Goal: Transaction & Acquisition: Purchase product/service

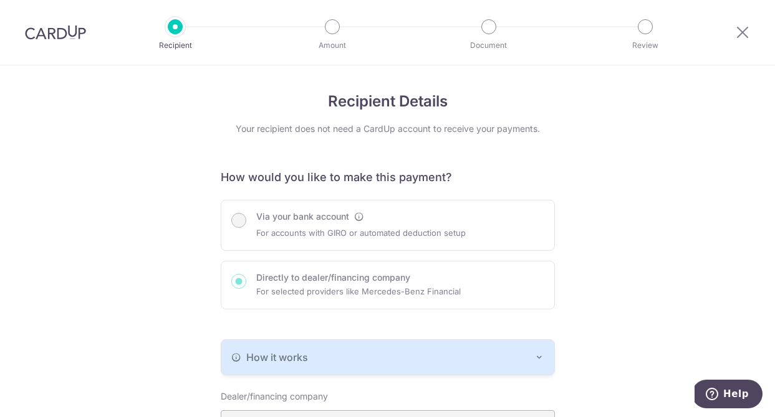
click at [73, 36] on img at bounding box center [55, 32] width 61 height 15
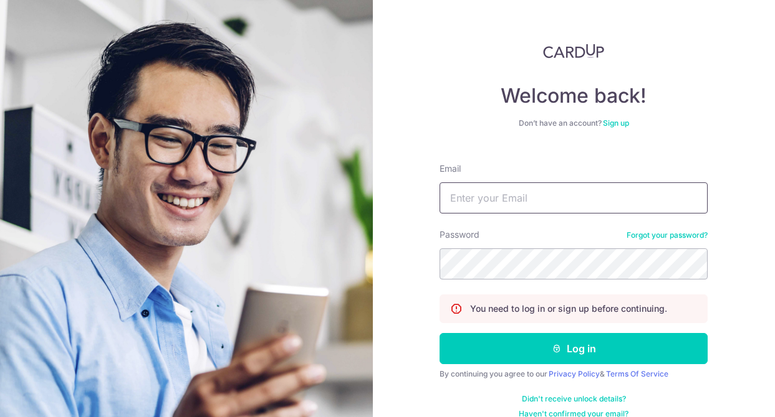
click at [495, 194] on input "Email" at bounding box center [573, 198] width 268 height 31
type input "[EMAIL_ADDRESS][DOMAIN_NAME]"
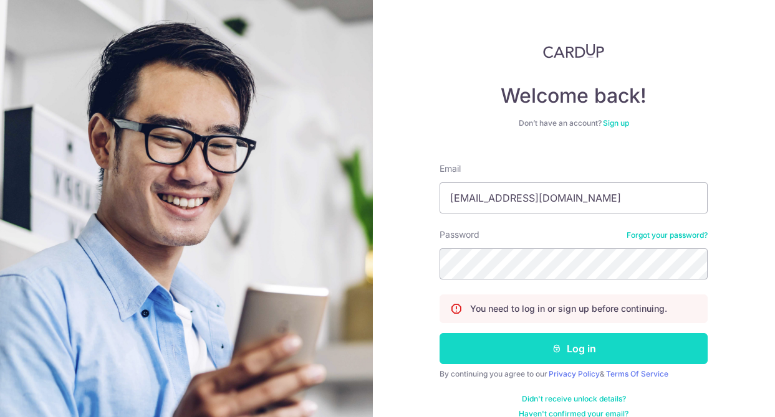
click at [555, 346] on icon "submit" at bounding box center [556, 349] width 10 height 10
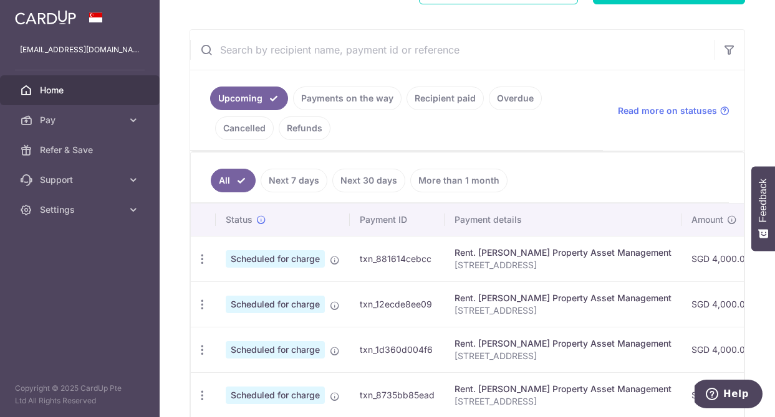
scroll to position [215, 0]
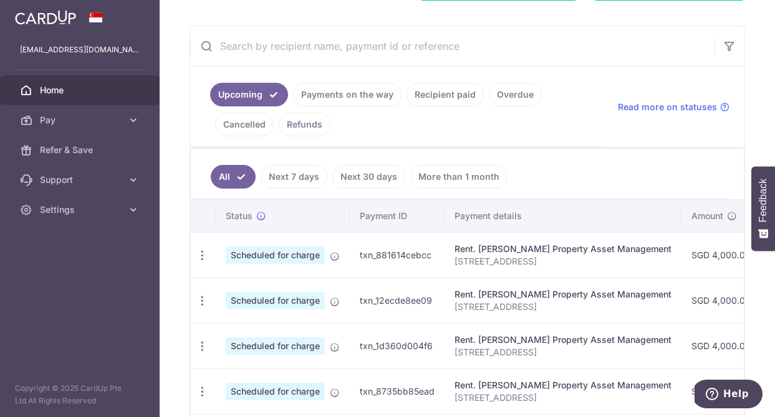
click at [424, 90] on link "Recipient paid" at bounding box center [444, 95] width 77 height 24
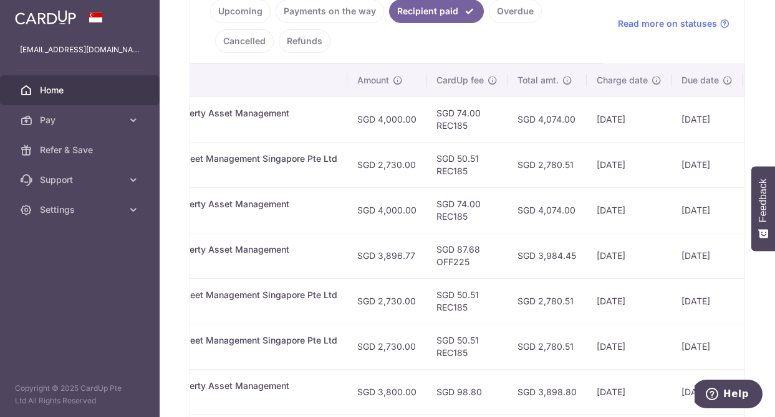
scroll to position [0, 0]
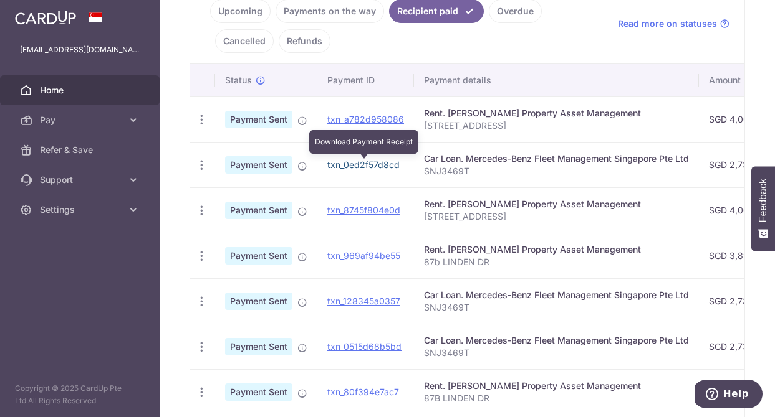
click at [338, 164] on link "txn_0ed2f57d8cd" at bounding box center [363, 165] width 72 height 11
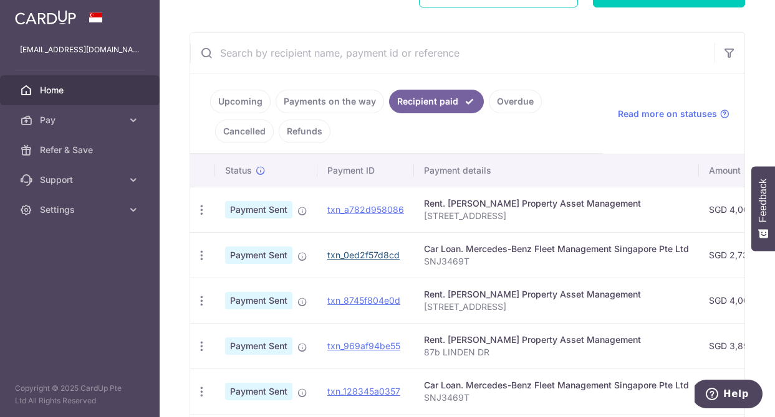
scroll to position [204, 0]
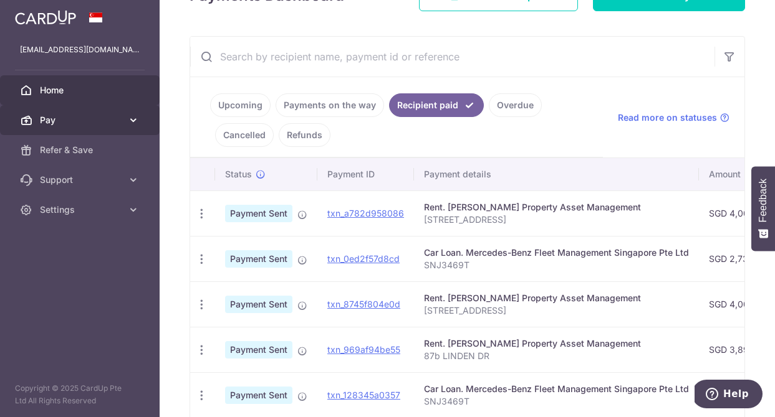
click at [92, 128] on link "Pay" at bounding box center [80, 120] width 160 height 30
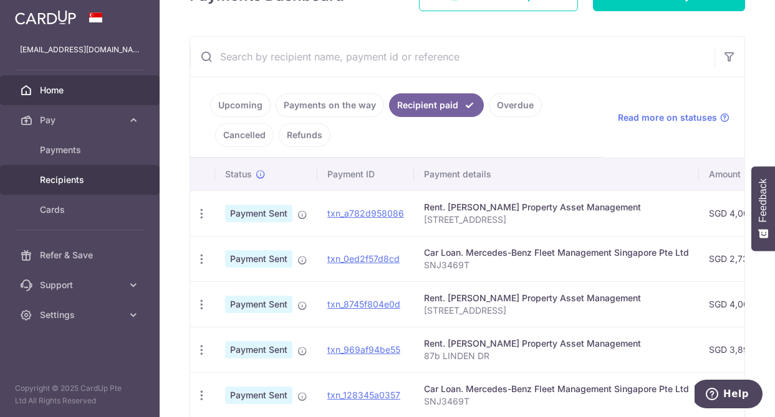
click at [82, 179] on span "Recipients" at bounding box center [81, 180] width 82 height 12
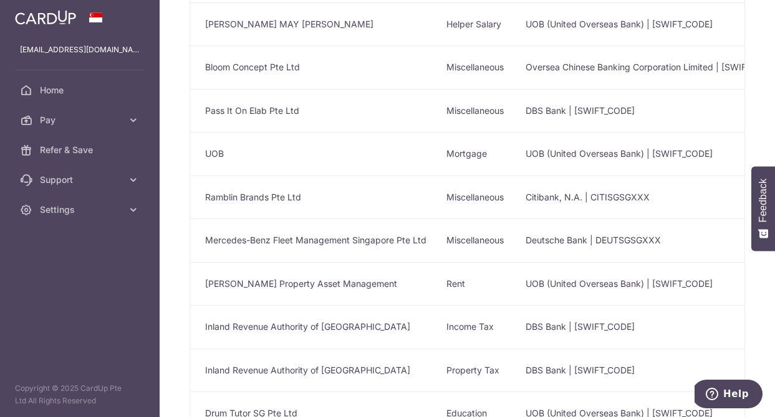
scroll to position [279, 0]
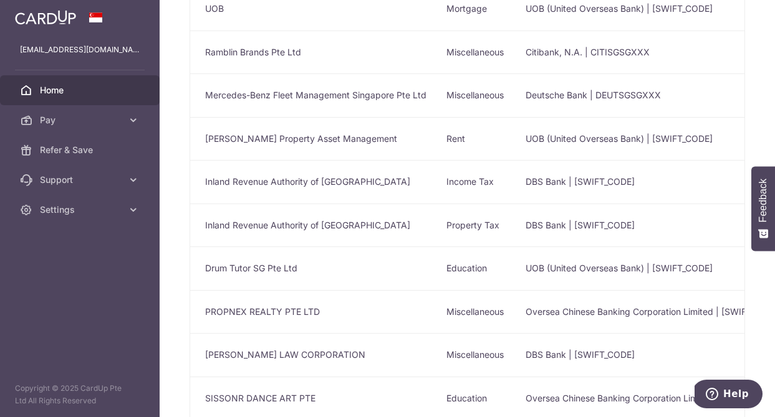
click at [75, 84] on span "Home" at bounding box center [81, 90] width 82 height 12
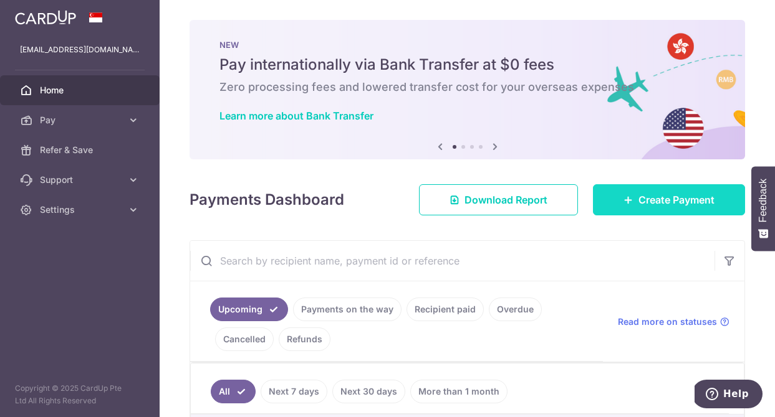
click at [636, 193] on link "Create Payment" at bounding box center [669, 199] width 152 height 31
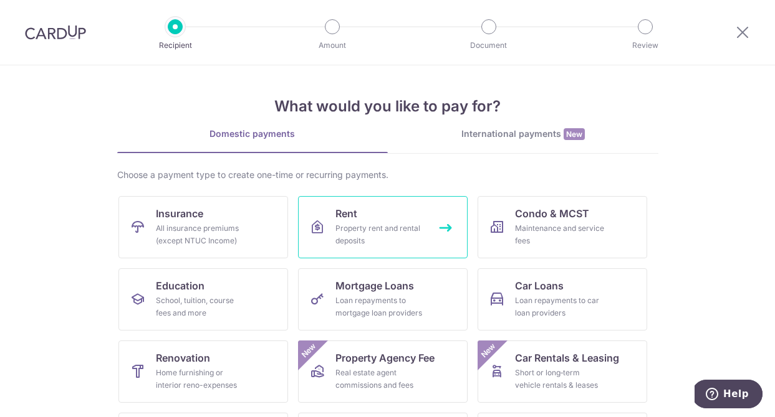
scroll to position [54, 0]
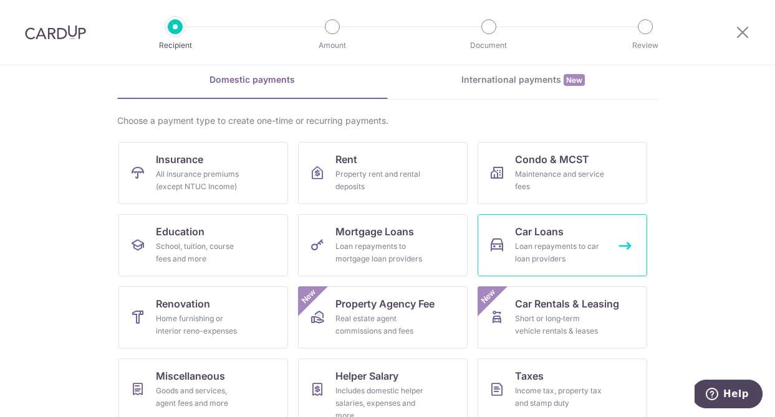
click at [533, 244] on div "Loan repayments to car loan providers" at bounding box center [560, 253] width 90 height 25
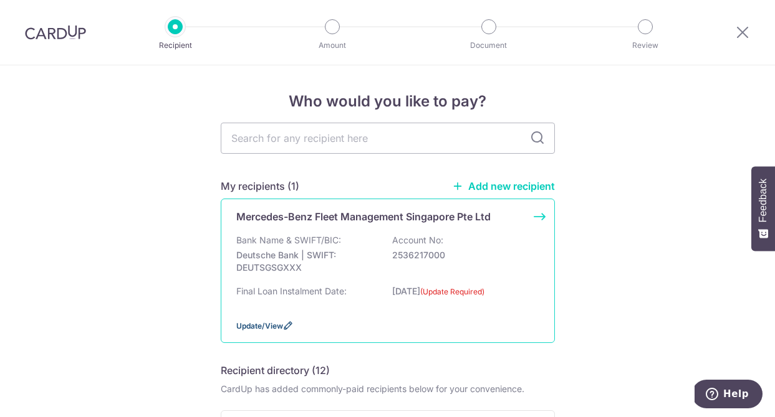
click at [272, 324] on span "Update/View" at bounding box center [259, 326] width 47 height 9
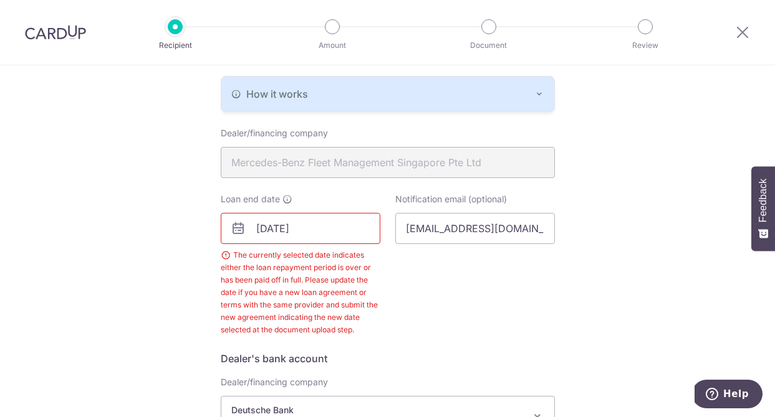
scroll to position [261, 0]
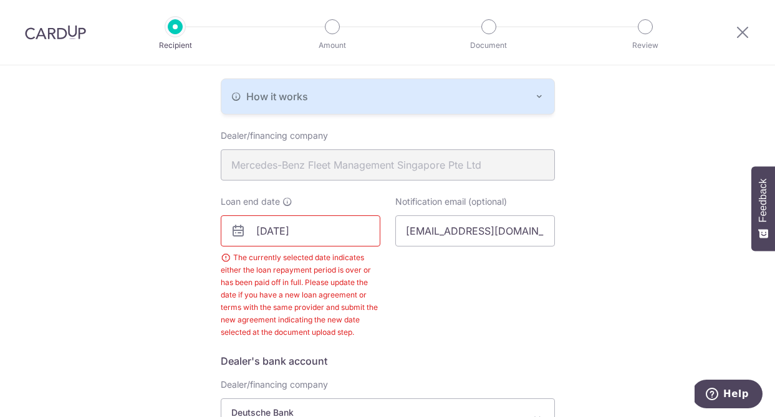
click at [313, 237] on input "08/08/2025" at bounding box center [301, 231] width 160 height 31
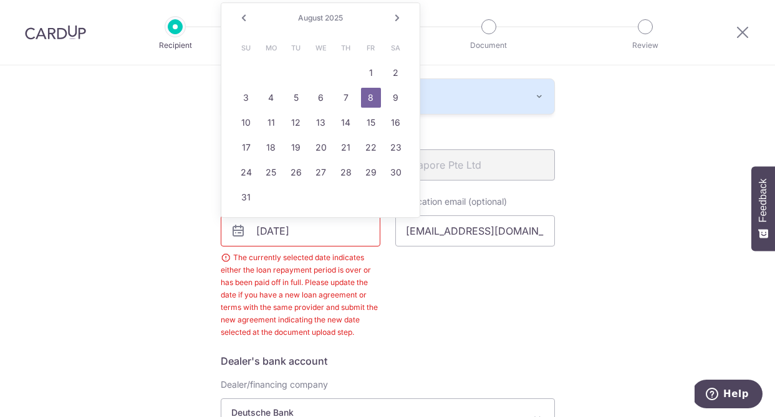
click at [394, 20] on link "Next" at bounding box center [396, 18] width 15 height 15
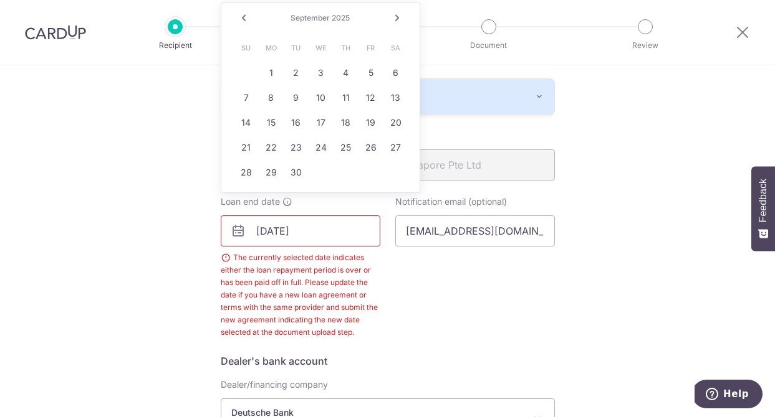
click at [394, 20] on link "Next" at bounding box center [396, 18] width 15 height 15
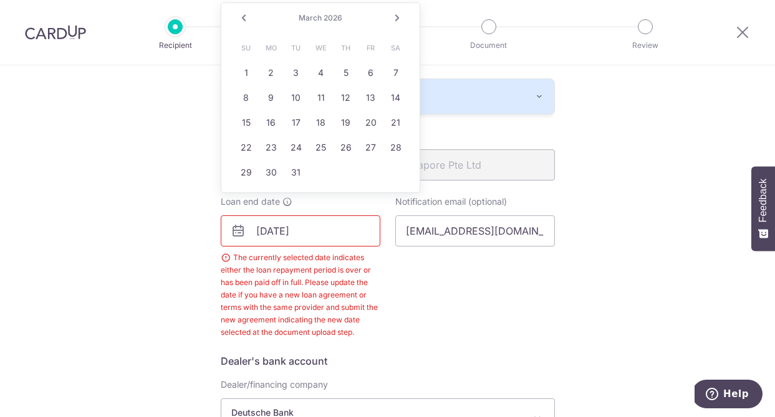
click at [394, 20] on link "Next" at bounding box center [396, 18] width 15 height 15
click at [292, 161] on td "30" at bounding box center [296, 172] width 25 height 25
type input "06/30/2026"
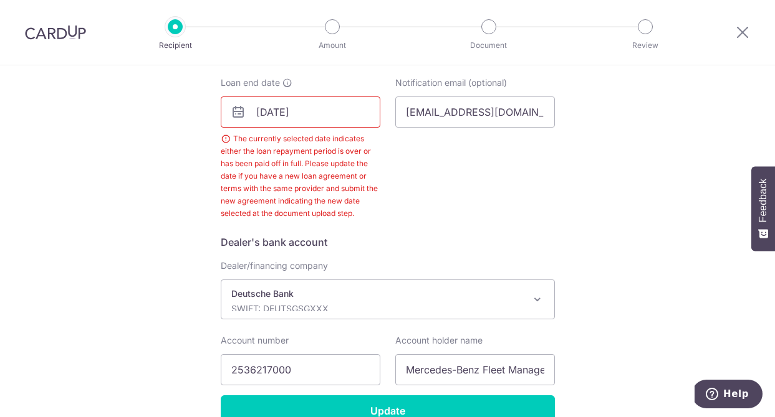
scroll to position [448, 0]
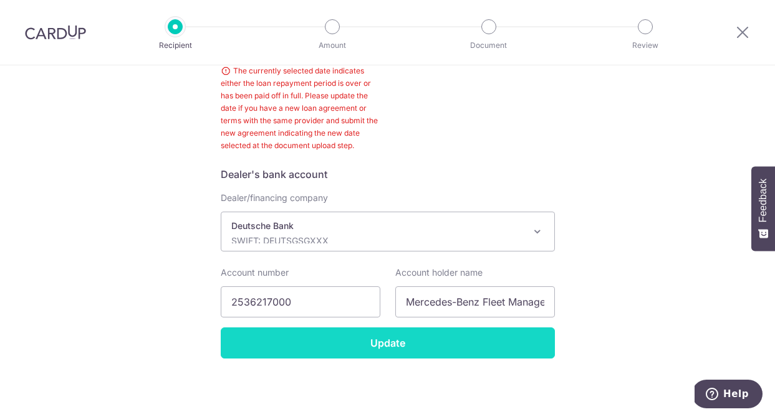
click at [398, 341] on input "Update" at bounding box center [388, 343] width 334 height 31
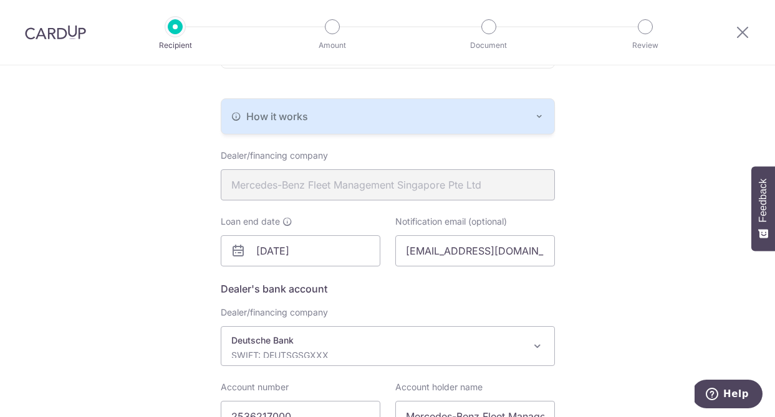
scroll to position [356, 0]
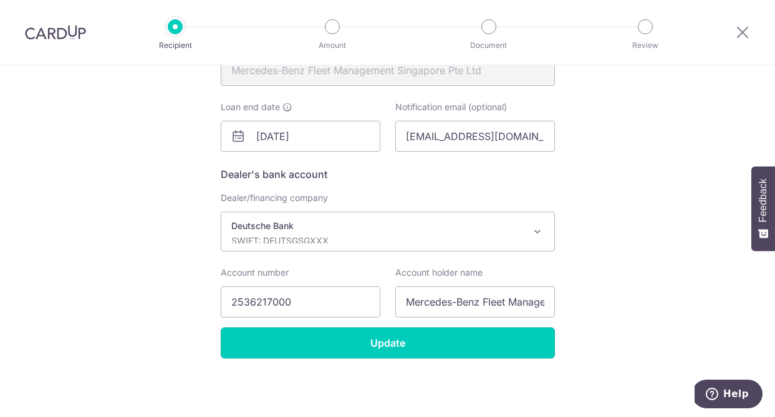
click at [399, 348] on input "Update" at bounding box center [388, 343] width 334 height 31
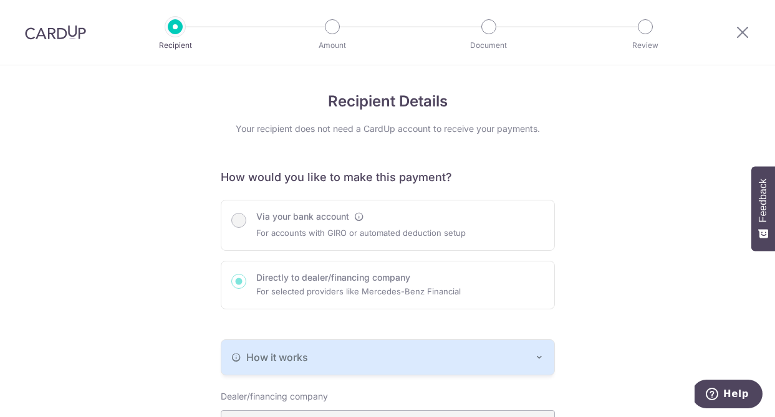
click at [237, 218] on div "Via your bank account For accounts with GIRO or automated deduction setup Direc…" at bounding box center [388, 255] width 334 height 110
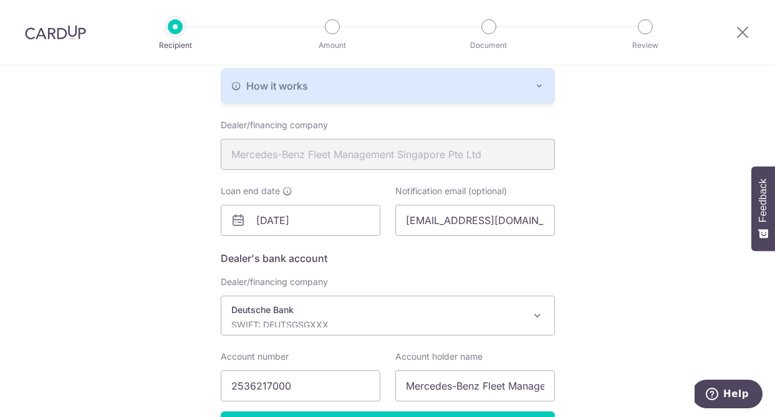
scroll to position [356, 0]
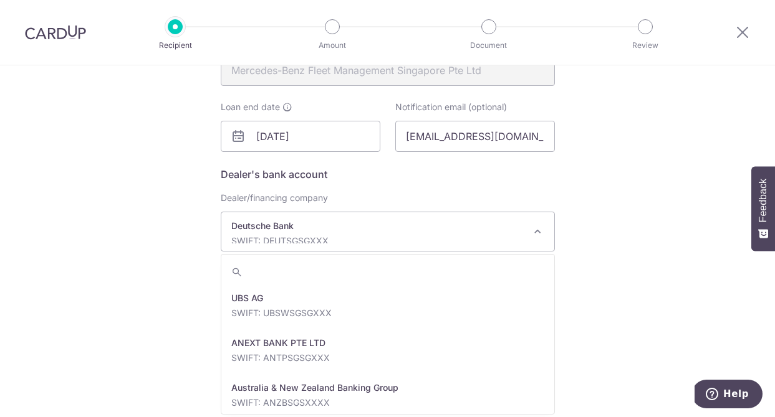
click at [353, 238] on p "SWIFT: DEUTSGSGXXX" at bounding box center [377, 241] width 293 height 12
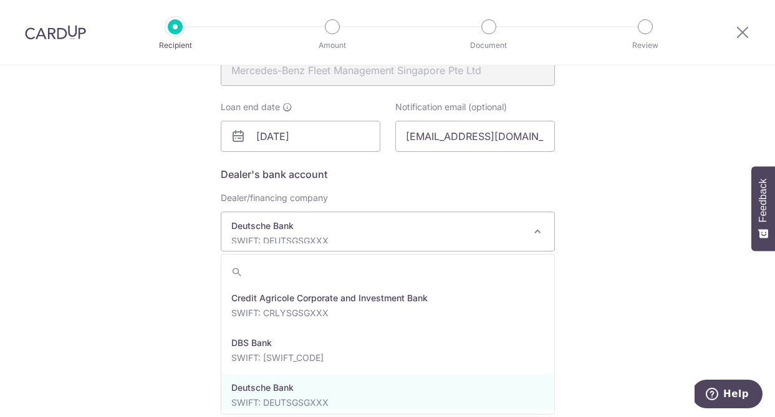
click at [617, 199] on div "Recipient Details Your recipient does not need a CardUp account to receive your…" at bounding box center [387, 64] width 775 height 708
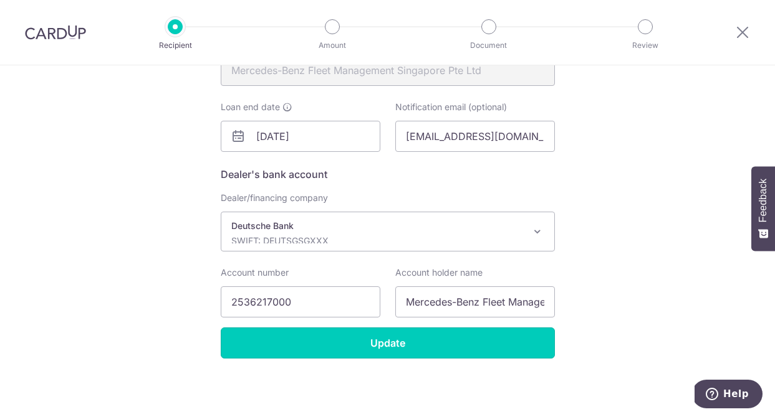
click at [367, 340] on input "Update" at bounding box center [388, 343] width 334 height 31
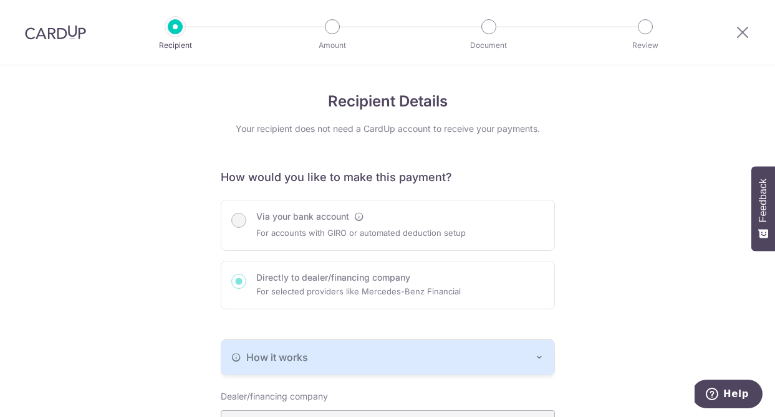
click at [266, 300] on div "Via your bank account For accounts with GIRO or automated deduction setup Direc…" at bounding box center [388, 255] width 334 height 110
click at [236, 281] on div "Via your bank account For accounts with GIRO or automated deduction setup Direc…" at bounding box center [388, 255] width 334 height 110
click at [241, 217] on div "Via your bank account For accounts with GIRO or automated deduction setup Direc…" at bounding box center [388, 255] width 334 height 110
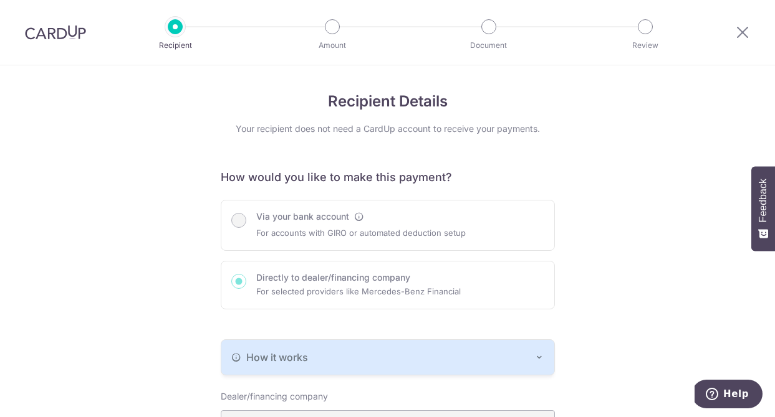
click at [295, 295] on div "Via your bank account For accounts with GIRO or automated deduction setup Direc…" at bounding box center [388, 255] width 334 height 110
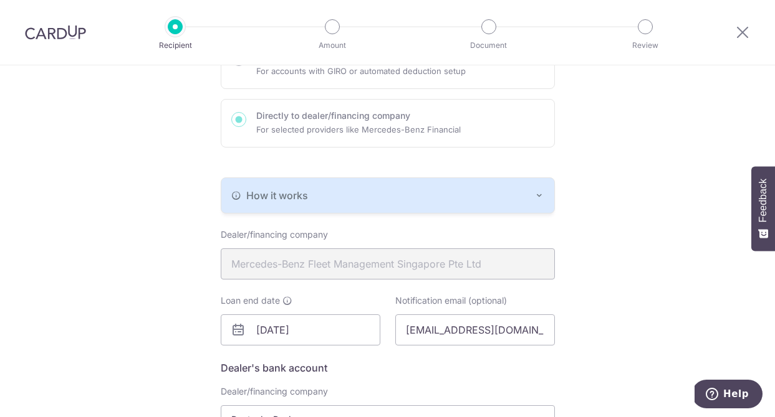
scroll to position [184, 0]
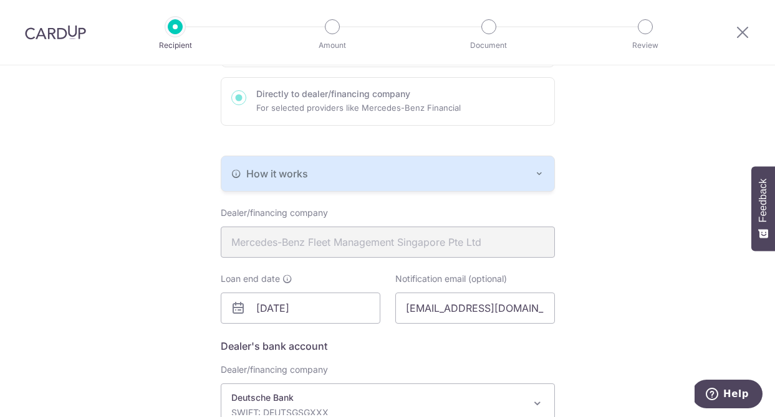
click at [376, 181] on button "How it works" at bounding box center [387, 173] width 333 height 35
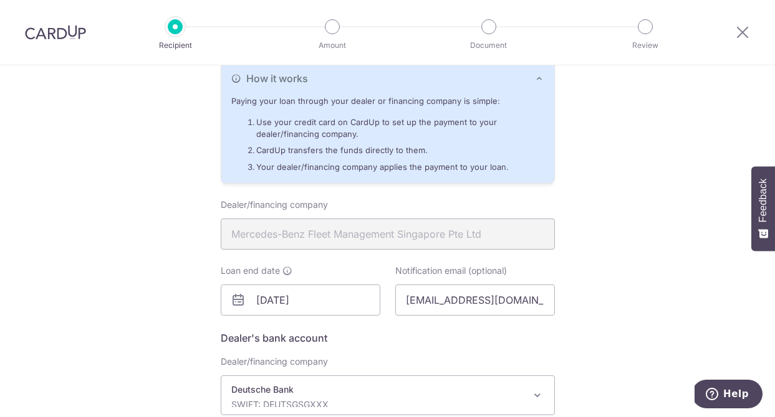
scroll to position [295, 0]
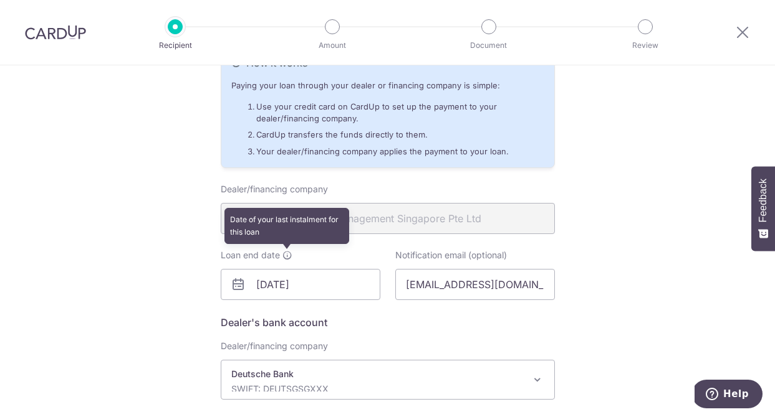
click at [284, 255] on icon at bounding box center [287, 255] width 10 height 10
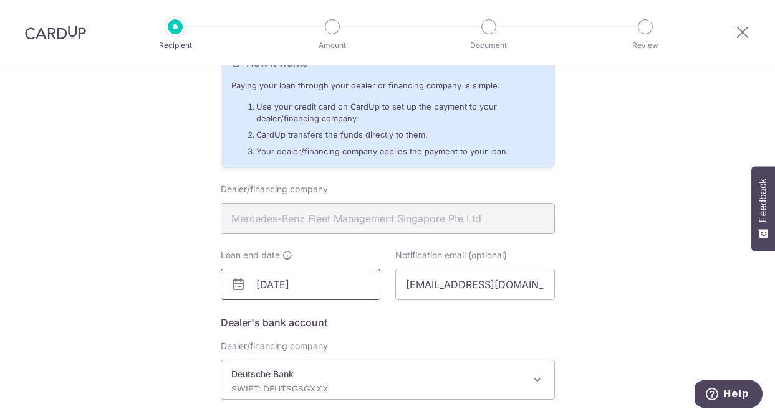
click at [357, 287] on input "[DATE]" at bounding box center [301, 284] width 160 height 31
click at [449, 290] on input "mbfm_colections@mercedes-benz.com" at bounding box center [475, 284] width 160 height 31
click button "Update" at bounding box center [0, 0] width 0 height 0
type input "[EMAIL_ADDRESS][DOMAIN_NAME]"
click at [424, 320] on h5 "Dealer's bank account" at bounding box center [388, 322] width 334 height 15
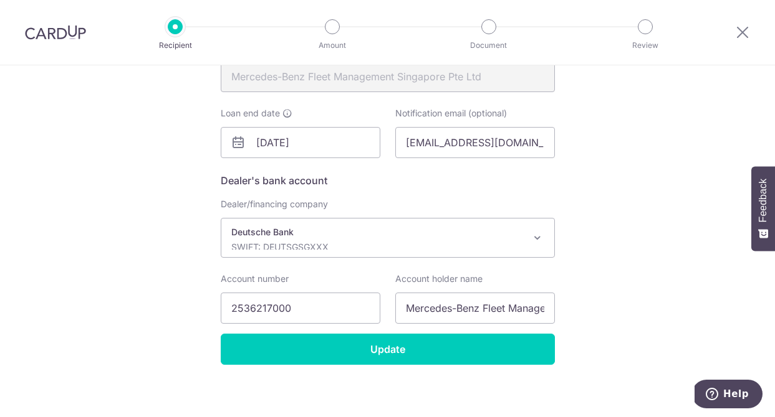
scroll to position [441, 0]
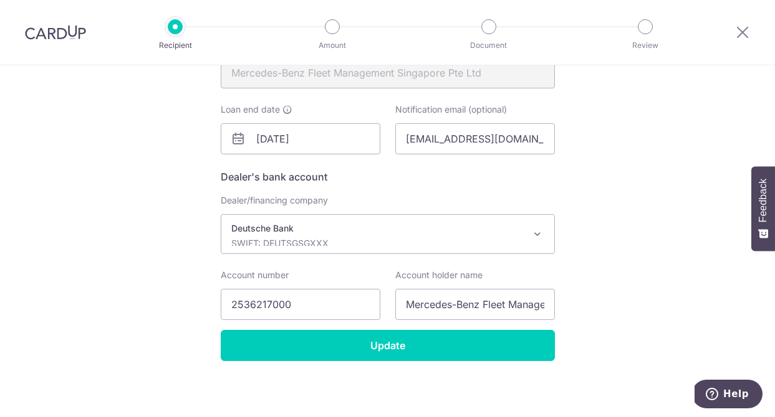
click at [452, 224] on p "Deutsche Bank" at bounding box center [377, 228] width 293 height 12
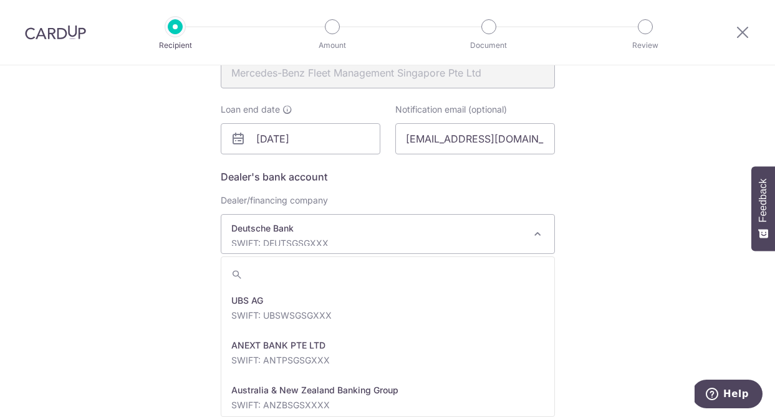
scroll to position [1077, 0]
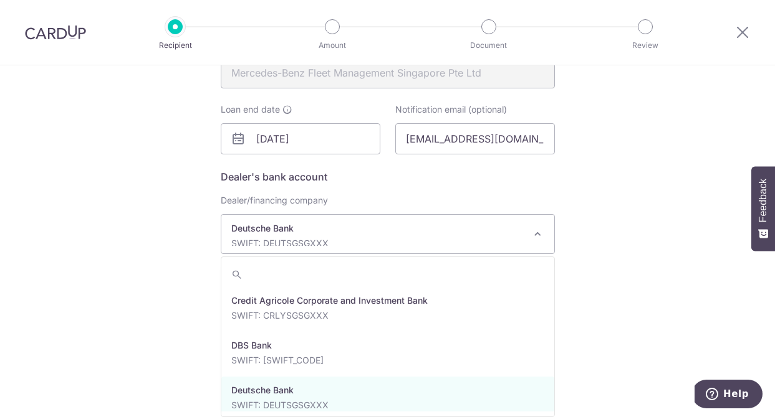
click at [346, 238] on p "SWIFT: DEUTSGSGXXX" at bounding box center [377, 243] width 293 height 12
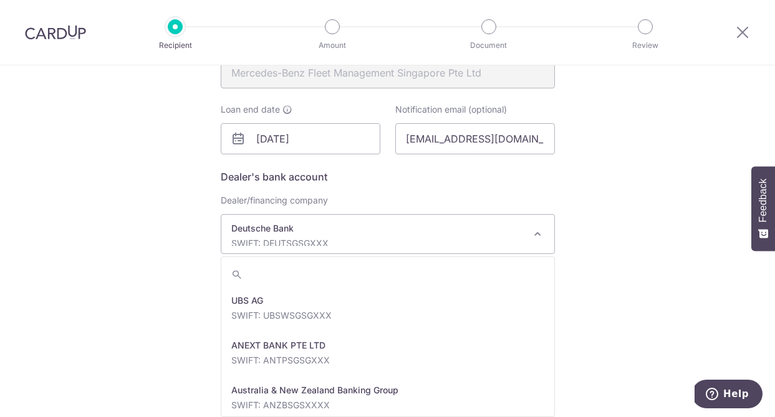
click at [317, 239] on p "SWIFT: DEUTSGSGXXX" at bounding box center [377, 243] width 293 height 12
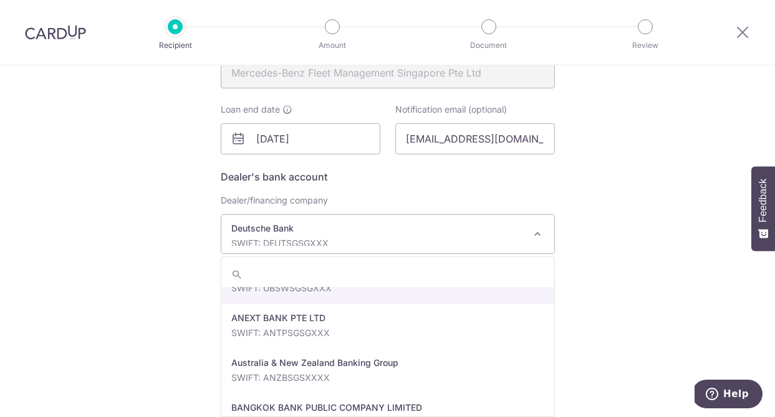
scroll to position [54, 0]
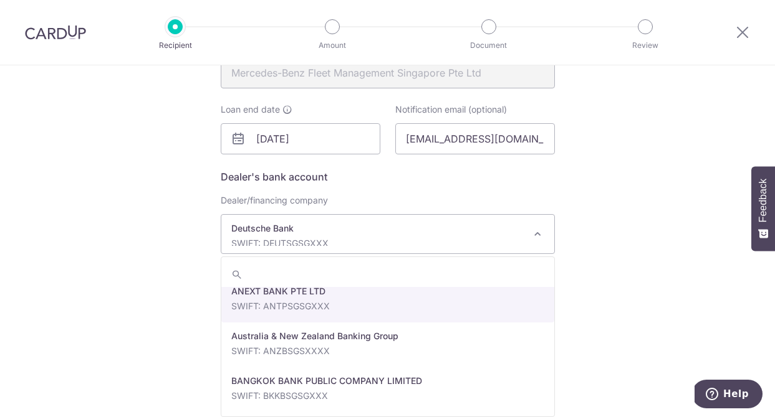
click at [300, 228] on p "Deutsche Bank" at bounding box center [377, 228] width 293 height 12
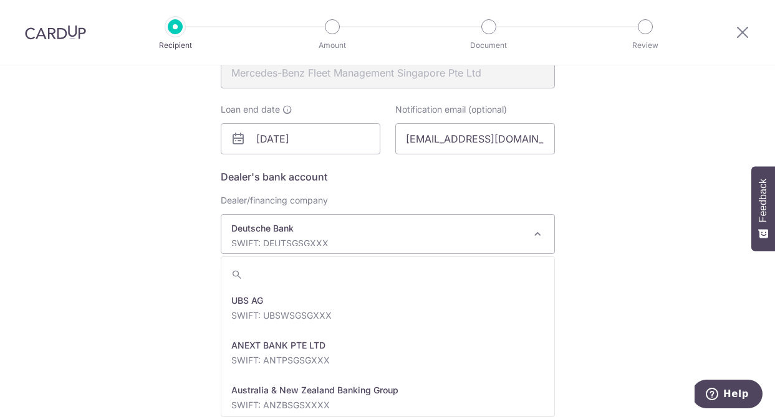
click at [300, 228] on p "Deutsche Bank" at bounding box center [377, 228] width 293 height 12
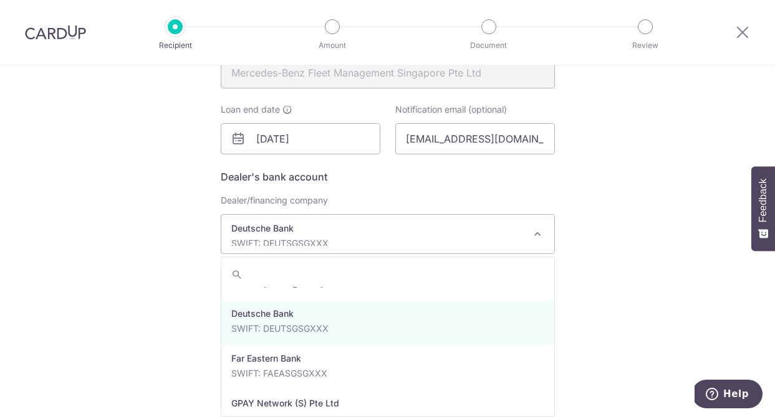
scroll to position [1156, 0]
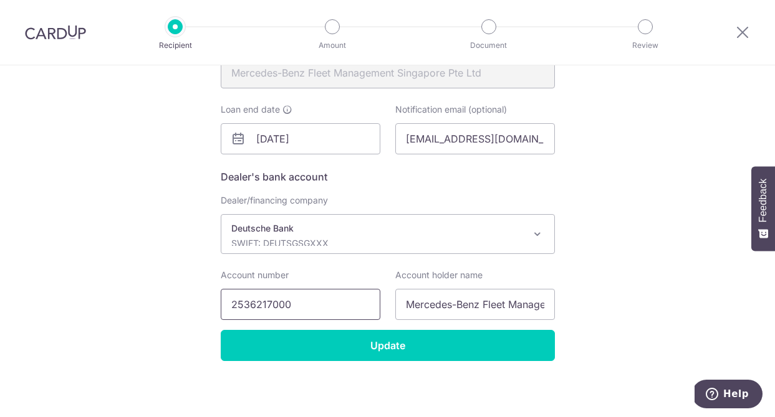
click at [293, 309] on input "2536217000" at bounding box center [301, 304] width 160 height 31
click button "Update" at bounding box center [0, 0] width 0 height 0
click at [518, 306] on input "Mercedes-Benz Fleet Management Singapore PteLtd" at bounding box center [475, 304] width 160 height 31
drag, startPoint x: 532, startPoint y: 304, endPoint x: 583, endPoint y: 305, distance: 50.5
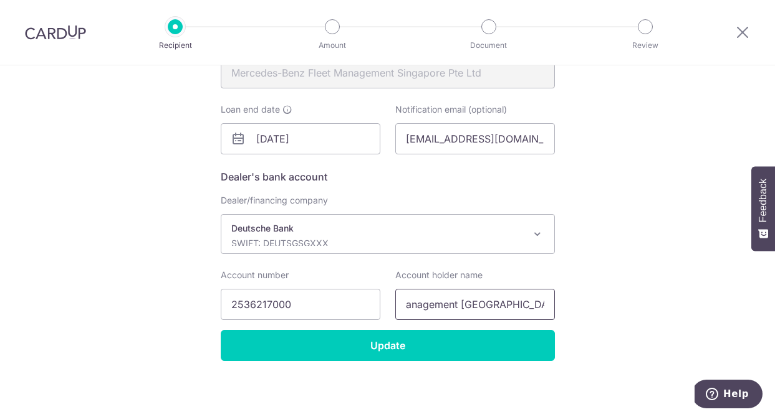
click at [583, 305] on div "Recipient Details Your recipient does not need a CardUp account to receive your…" at bounding box center [387, 22] width 775 height 795
click at [532, 303] on input "Mercedes-Benz Fleet Management Singapore PteLtd" at bounding box center [475, 304] width 160 height 31
click at [530, 305] on input "Mercedes-Benz Fleet Management Singapore PteLtd" at bounding box center [475, 304] width 160 height 31
type input "Mercedes-Benz Fleet Management Singapore Pte Ltd"
click at [575, 317] on div "Recipient Details Your recipient does not need a CardUp account to receive your…" at bounding box center [387, 22] width 775 height 795
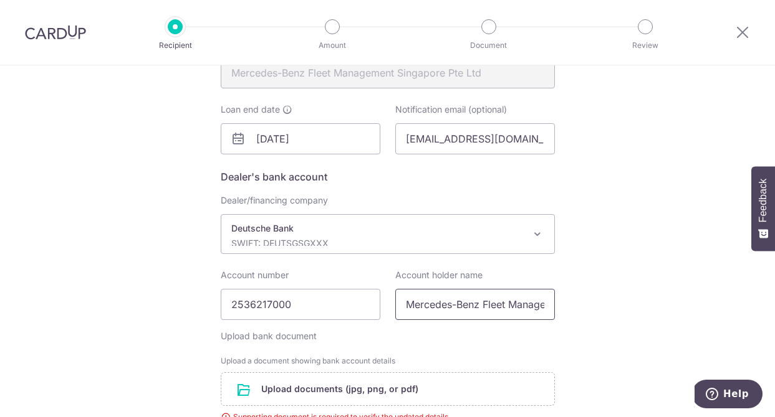
scroll to position [588, 0]
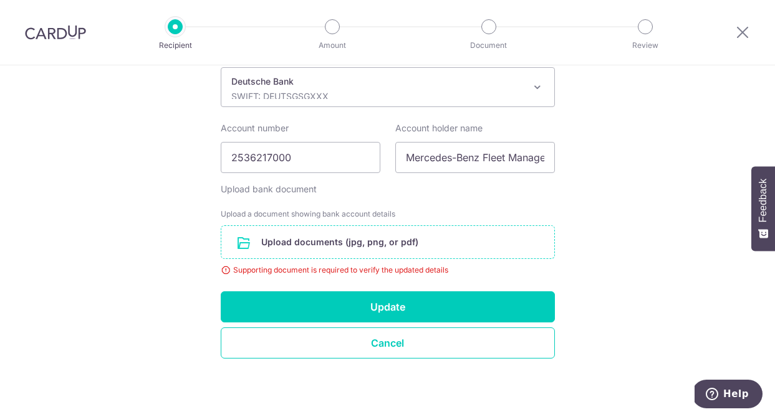
click at [395, 245] on input "file" at bounding box center [387, 242] width 333 height 32
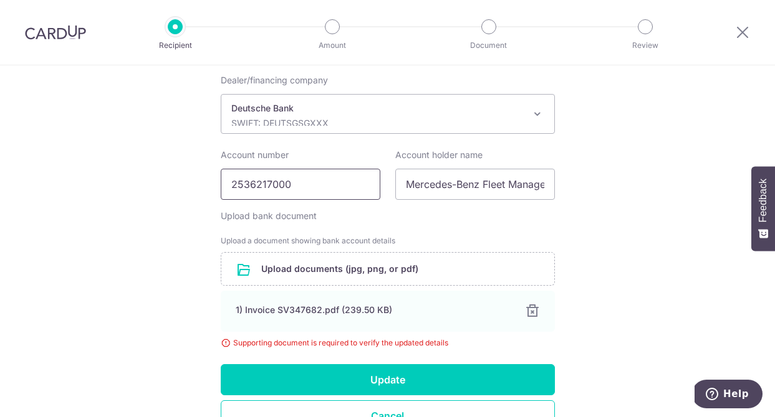
scroll to position [634, 0]
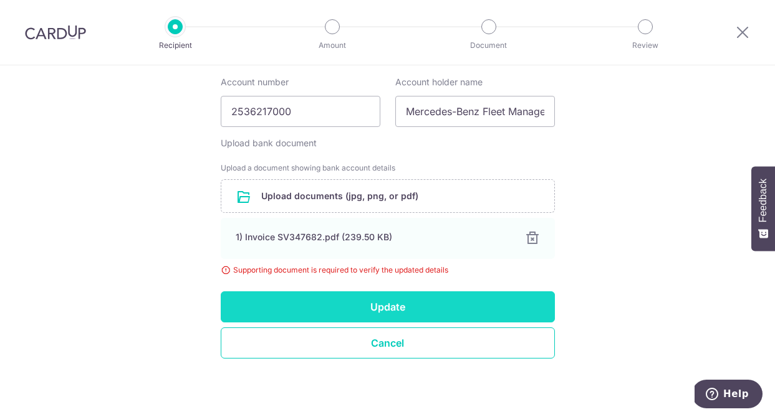
click at [366, 309] on button "Update" at bounding box center [388, 307] width 334 height 31
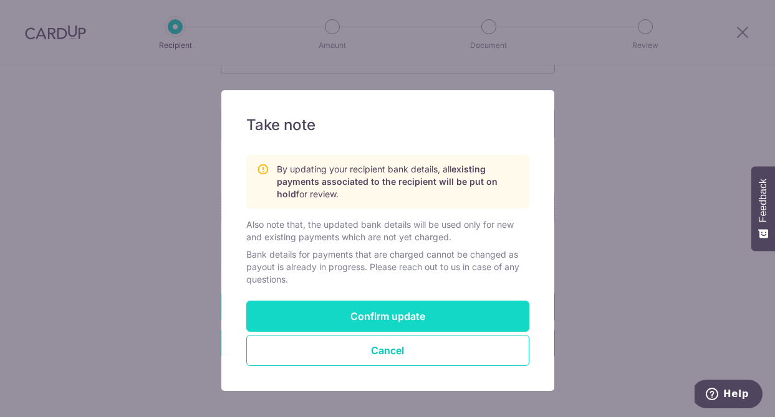
click at [368, 310] on button "Confirm update" at bounding box center [387, 316] width 283 height 31
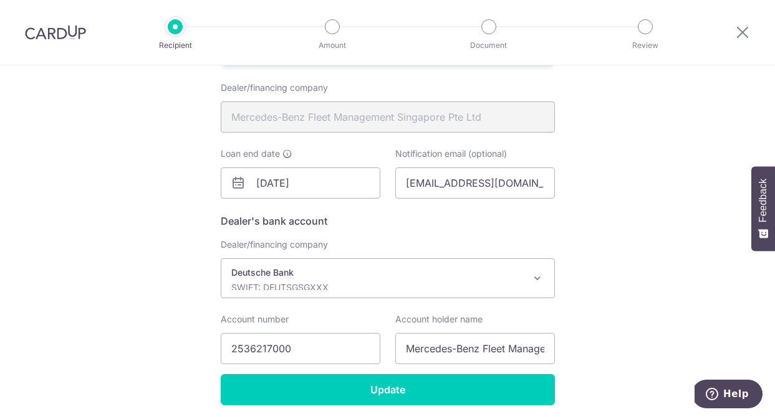
scroll to position [356, 0]
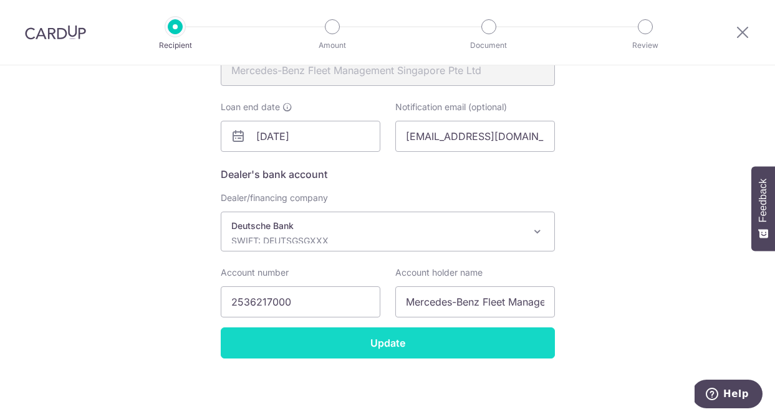
click at [371, 346] on input "Update" at bounding box center [388, 343] width 334 height 31
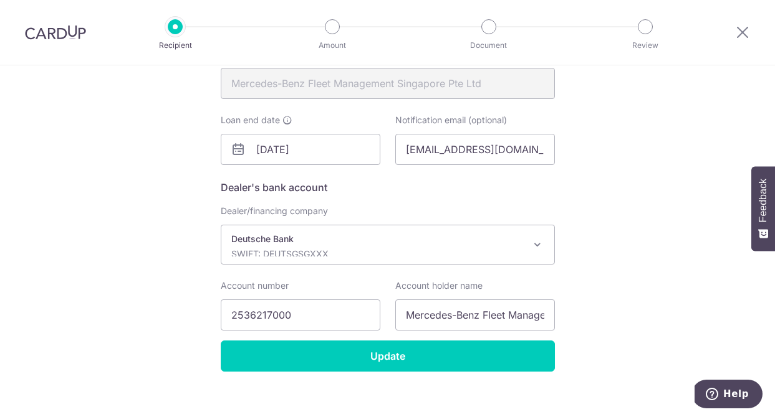
scroll to position [345, 0]
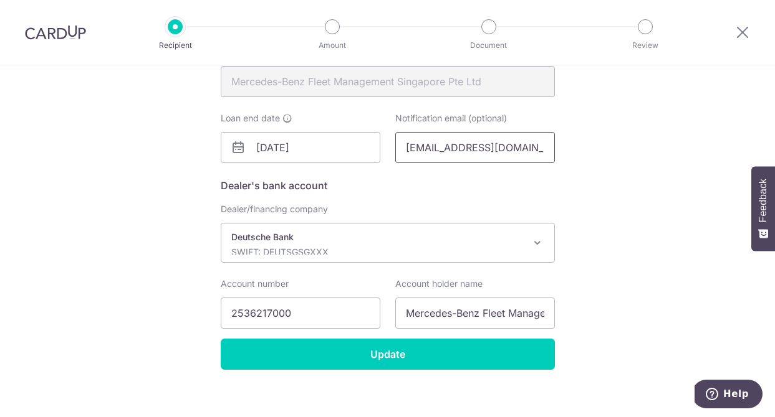
click at [491, 150] on input "[EMAIL_ADDRESS][DOMAIN_NAME]" at bounding box center [475, 147] width 160 height 31
click at [531, 150] on input "[EMAIL_ADDRESS][DOMAIN_NAME]" at bounding box center [475, 147] width 160 height 31
drag, startPoint x: 533, startPoint y: 151, endPoint x: 548, endPoint y: 151, distance: 15.0
click at [548, 151] on input "[EMAIL_ADDRESS][DOMAIN_NAME]" at bounding box center [475, 147] width 160 height 31
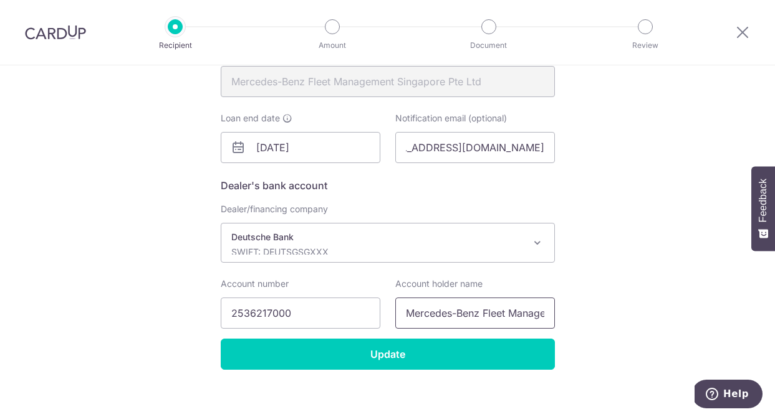
click at [502, 321] on input "Mercedes-Benz Fleet Management Singapore Pte Ltd" at bounding box center [475, 313] width 160 height 31
drag, startPoint x: 509, startPoint y: 310, endPoint x: 574, endPoint y: 319, distance: 66.1
click at [574, 319] on div "Recipient Details Your recipient does not need a CardUp account to receive your…" at bounding box center [387, 75] width 775 height 708
click at [543, 315] on input "Mercedes-Benz Fleet Management Singapore Pte Ltd" at bounding box center [475, 313] width 160 height 31
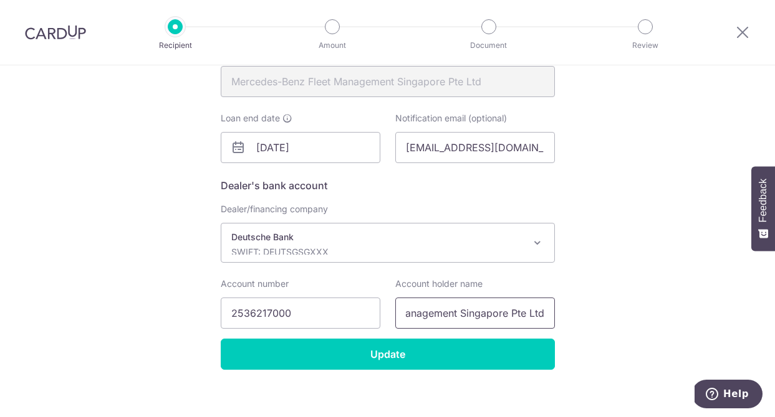
click button "Update" at bounding box center [0, 0] width 0 height 0
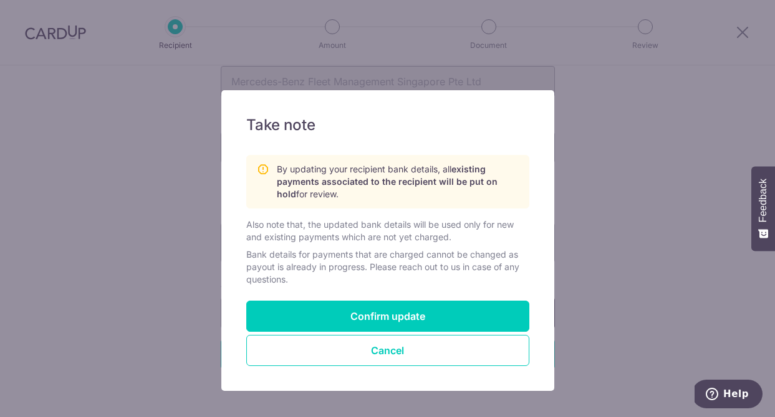
scroll to position [0, 0]
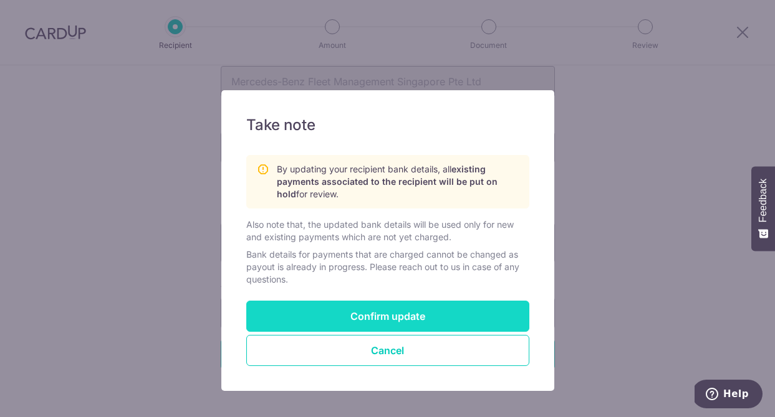
click at [419, 315] on button "Confirm update" at bounding box center [387, 316] width 283 height 31
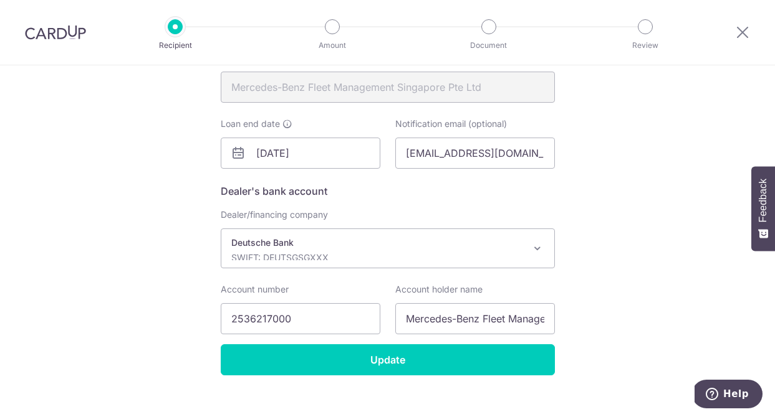
scroll to position [356, 0]
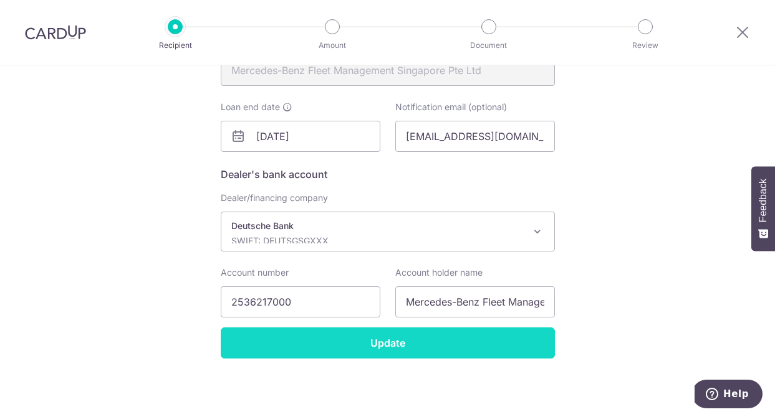
click at [414, 338] on input "Update" at bounding box center [388, 343] width 334 height 31
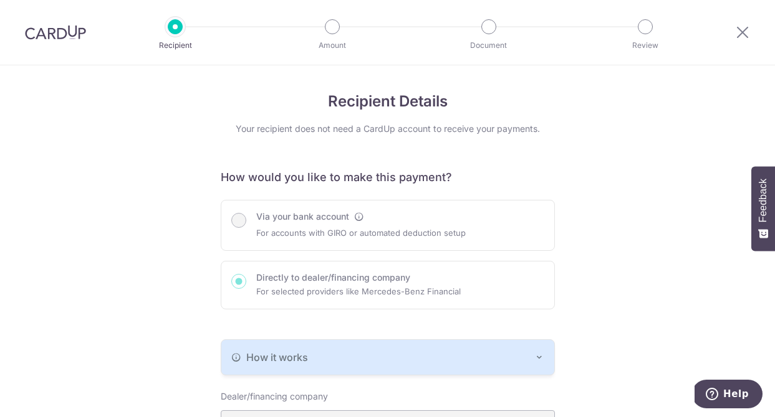
click at [279, 229] on div "Via your bank account For accounts with GIRO or automated deduction setup Direc…" at bounding box center [388, 255] width 334 height 110
click at [277, 213] on div "Via your bank account For accounts with GIRO or automated deduction setup Direc…" at bounding box center [388, 255] width 334 height 110
click at [740, 31] on icon at bounding box center [742, 32] width 15 height 16
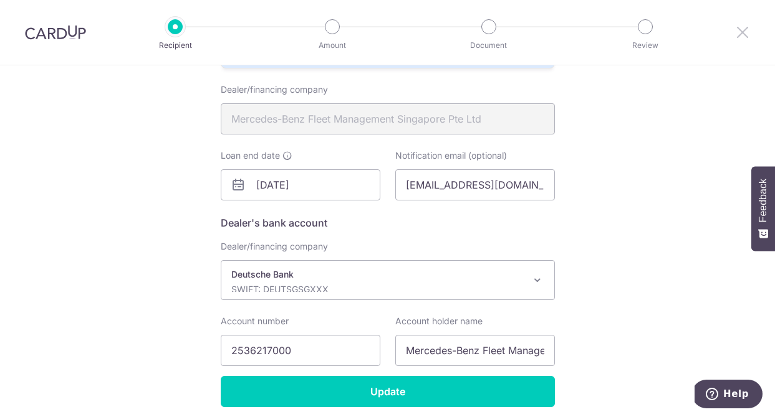
scroll to position [356, 0]
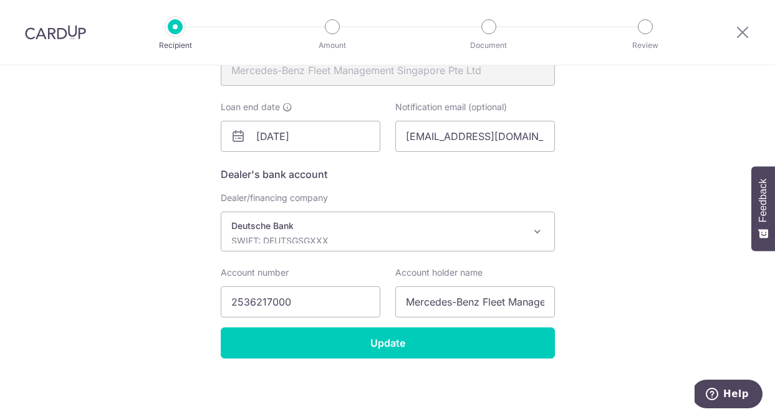
click at [537, 227] on span at bounding box center [537, 231] width 15 height 15
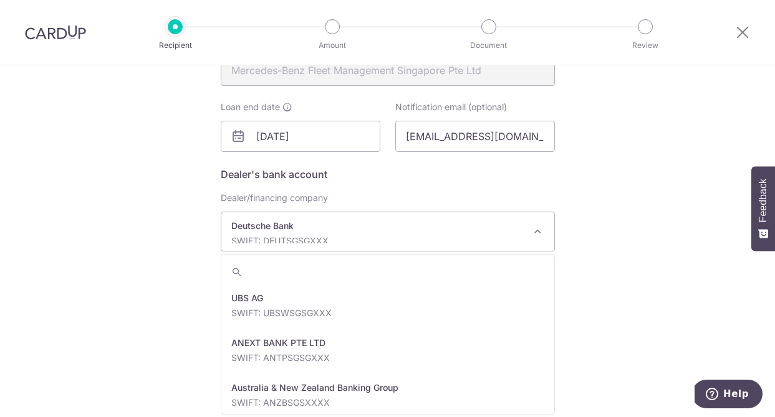
scroll to position [1077, 0]
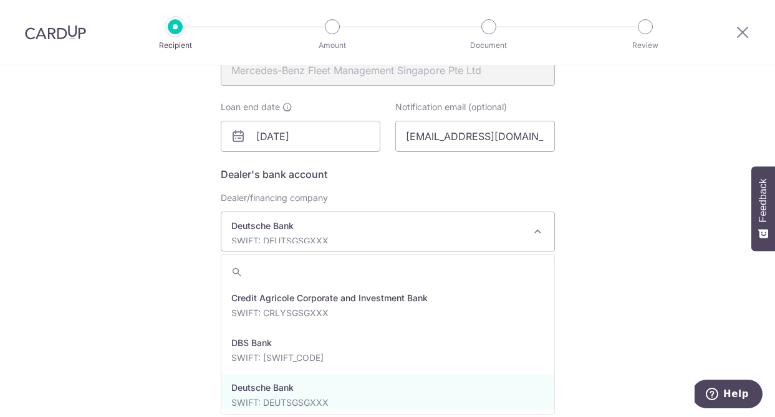
click at [414, 226] on p "Deutsche Bank" at bounding box center [377, 226] width 293 height 12
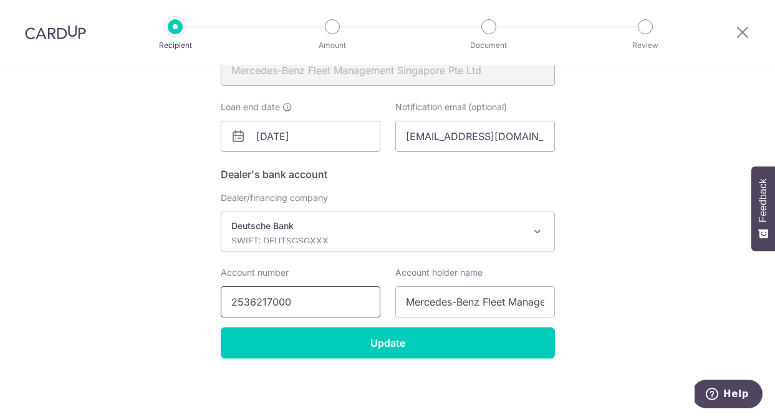
click at [333, 313] on input "2536217000" at bounding box center [301, 302] width 160 height 31
click at [431, 317] on input "Mercedes-Benz Fleet Management Singapore Pte Ltd" at bounding box center [475, 302] width 160 height 31
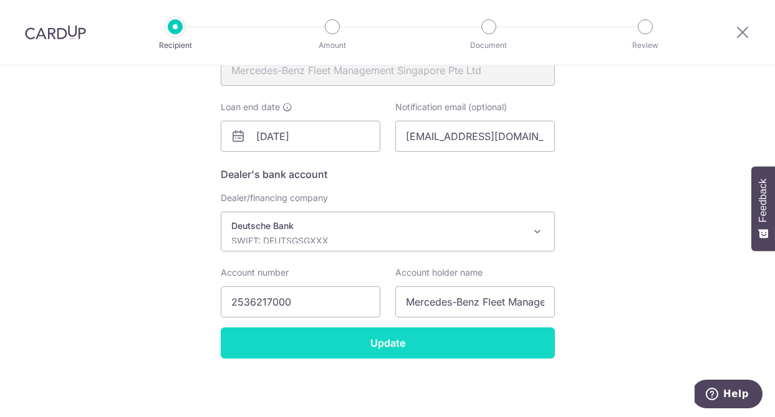
click at [426, 344] on input "Update" at bounding box center [388, 343] width 334 height 31
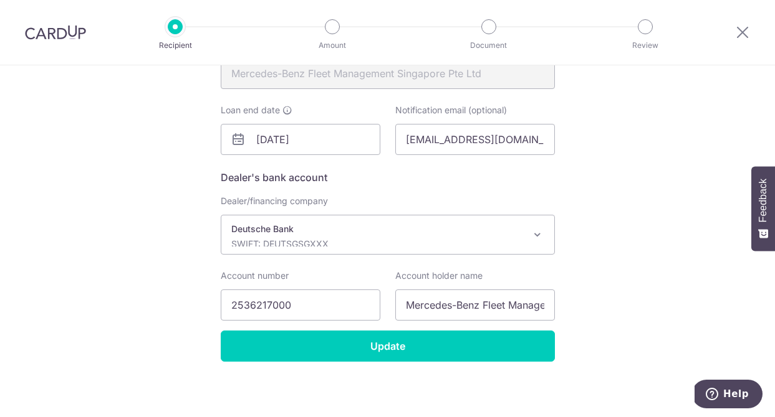
scroll to position [356, 0]
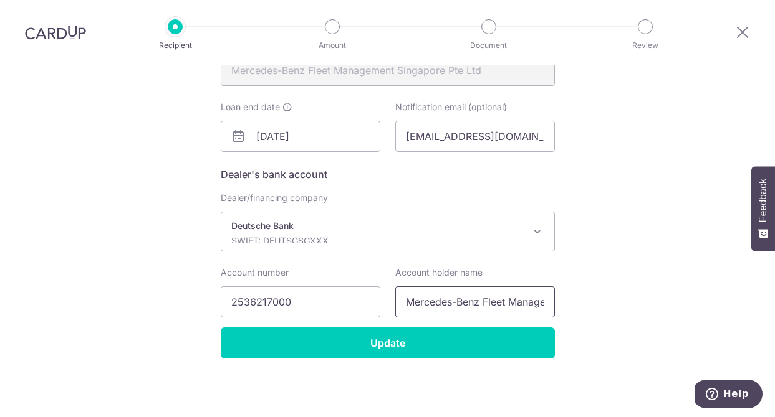
click at [530, 300] on input "Mercedes-Benz Fleet Management Singapore Pte Ltd" at bounding box center [475, 302] width 160 height 31
drag, startPoint x: 541, startPoint y: 303, endPoint x: 571, endPoint y: 303, distance: 29.9
click at [571, 303] on div "Recipient Details Your recipient does not need a CardUp account to receive your…" at bounding box center [387, 64] width 775 height 708
click at [548, 302] on input "Mercedes-Benz Fleet Management Singapore Pte Ltd" at bounding box center [475, 302] width 160 height 31
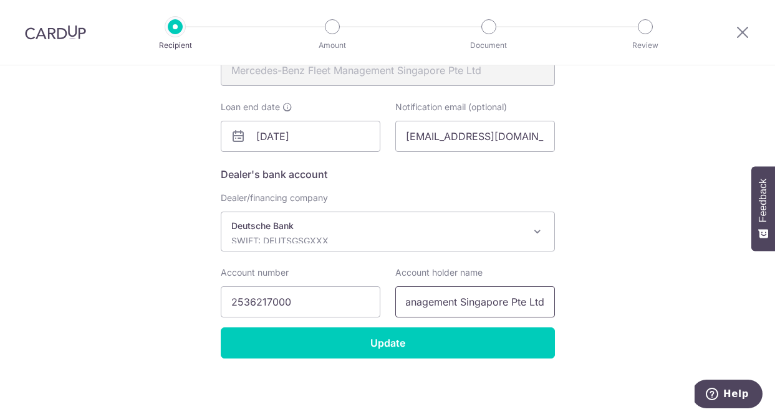
click button "Update" at bounding box center [0, 0] width 0 height 0
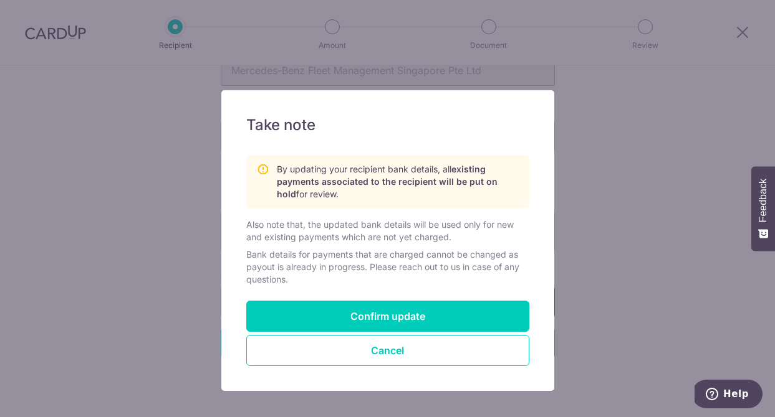
scroll to position [0, 0]
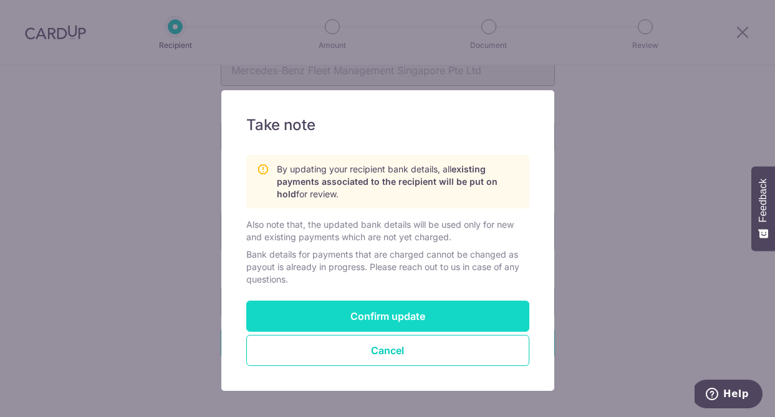
click at [378, 315] on button "Confirm update" at bounding box center [387, 316] width 283 height 31
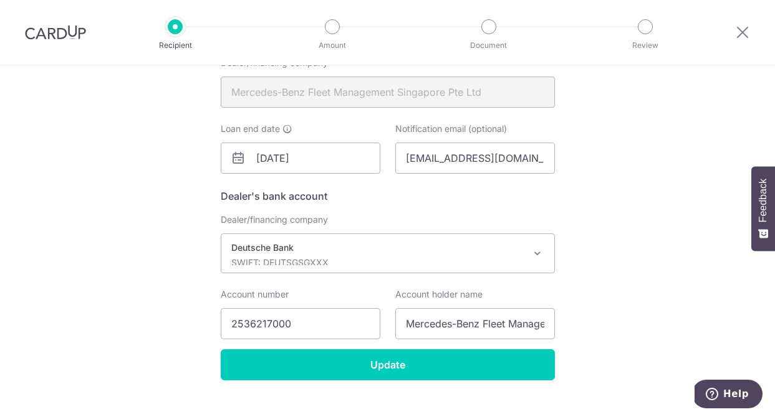
scroll to position [356, 0]
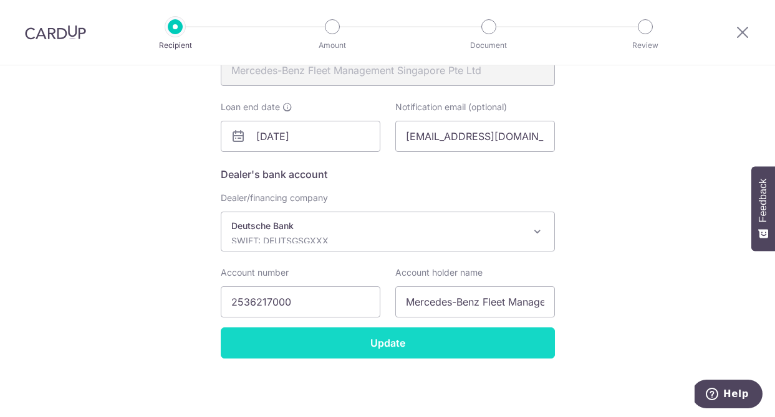
click at [369, 333] on input "Update" at bounding box center [388, 343] width 334 height 31
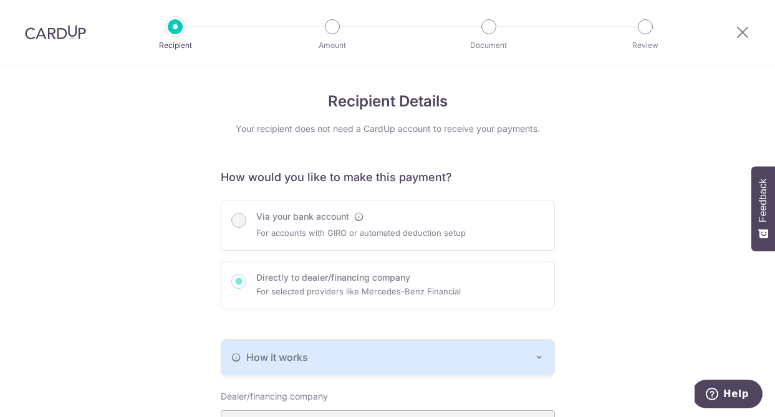
click at [65, 34] on img at bounding box center [55, 32] width 61 height 15
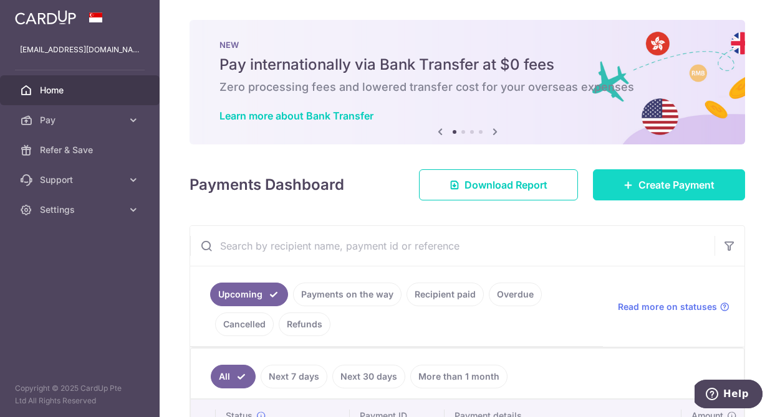
click at [672, 183] on span "Create Payment" at bounding box center [676, 185] width 76 height 15
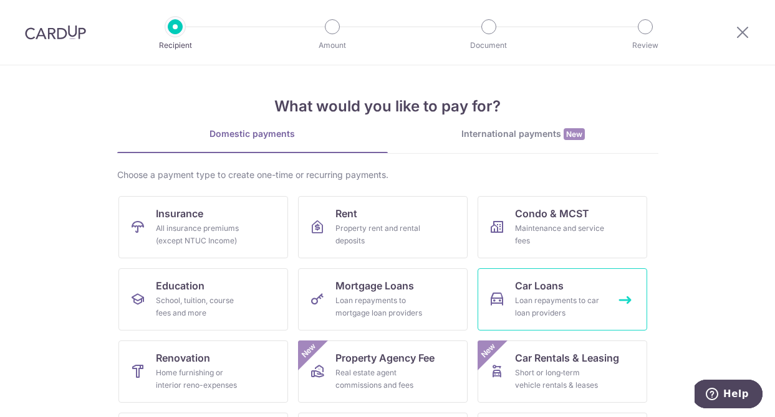
click at [523, 287] on span "Car Loans" at bounding box center [539, 286] width 49 height 15
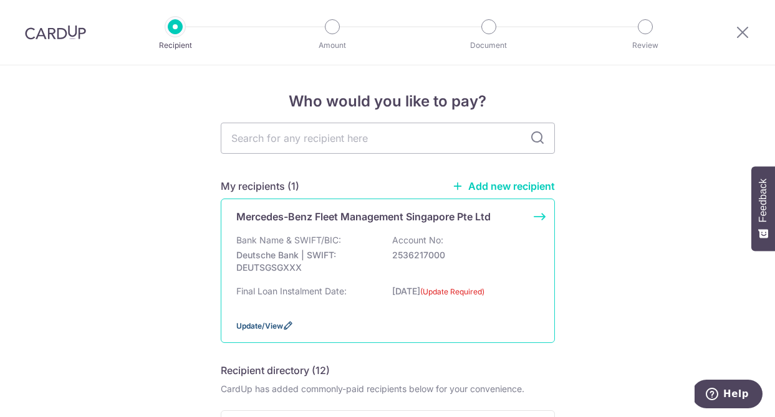
click at [268, 328] on span "Update/View" at bounding box center [259, 326] width 47 height 9
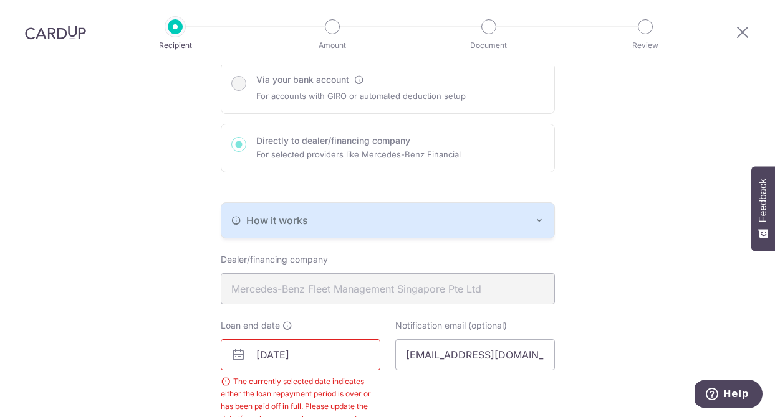
scroll to position [209, 0]
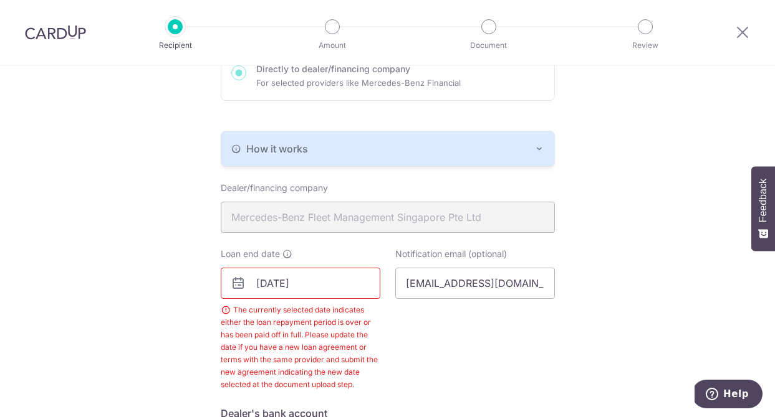
click at [267, 273] on input "[DATE]" at bounding box center [301, 283] width 160 height 31
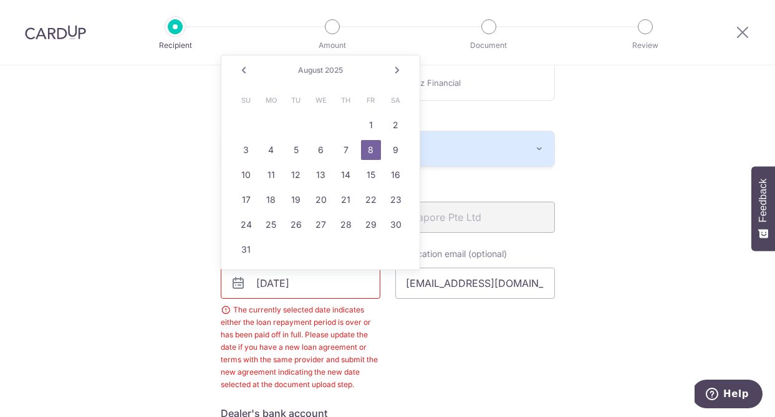
click at [394, 69] on link "Next" at bounding box center [396, 70] width 15 height 15
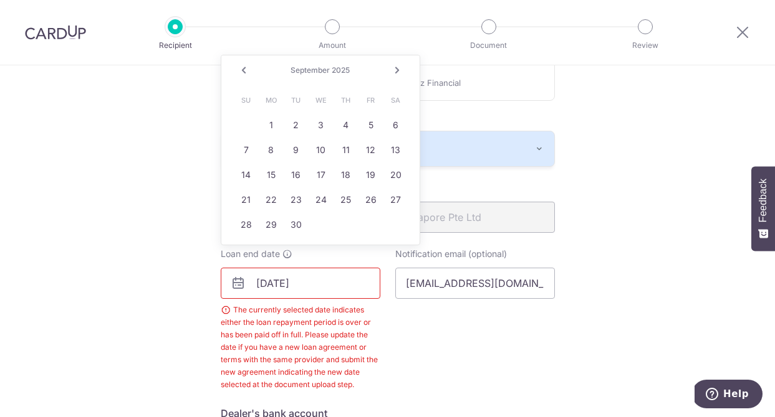
click at [394, 69] on link "Next" at bounding box center [396, 70] width 15 height 15
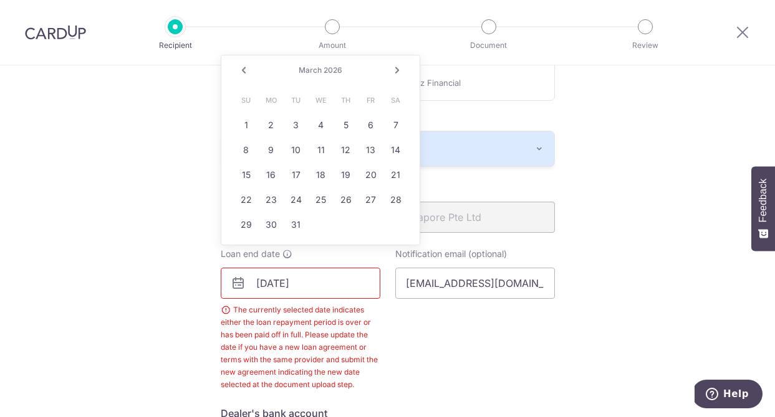
click at [394, 69] on link "Next" at bounding box center [396, 70] width 15 height 15
click at [296, 222] on link "30" at bounding box center [296, 225] width 20 height 20
type input "06/30/2026"
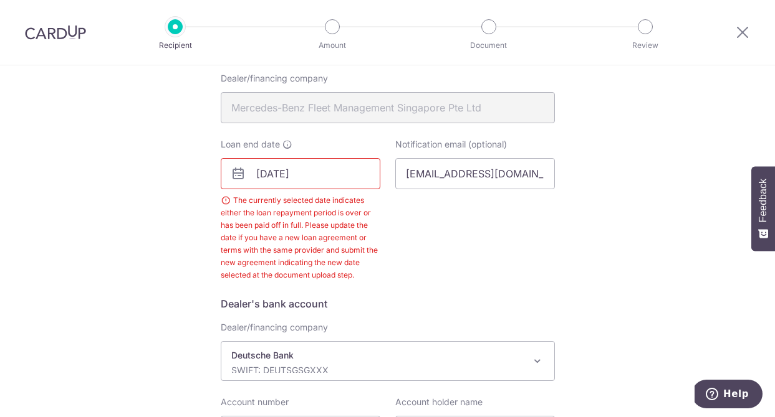
scroll to position [448, 0]
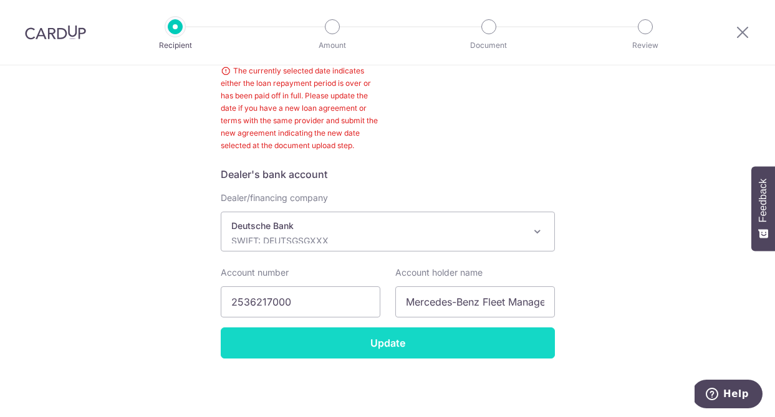
click at [376, 355] on input "Update" at bounding box center [388, 343] width 334 height 31
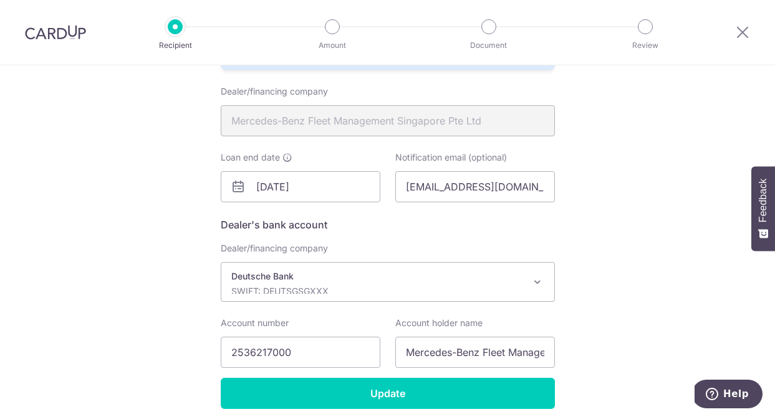
scroll to position [356, 0]
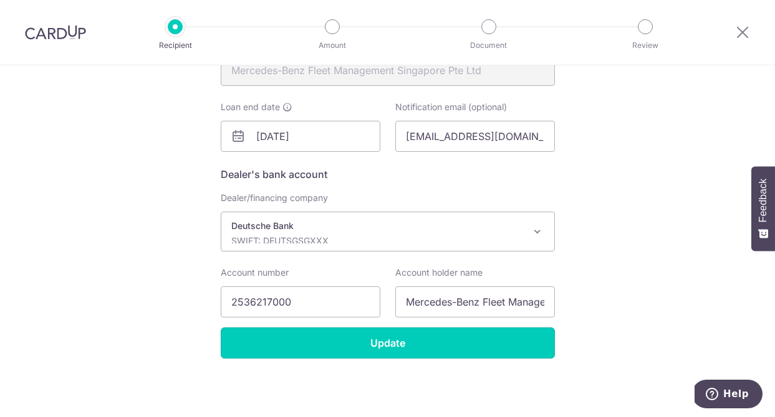
click at [376, 355] on input "Update" at bounding box center [388, 343] width 334 height 31
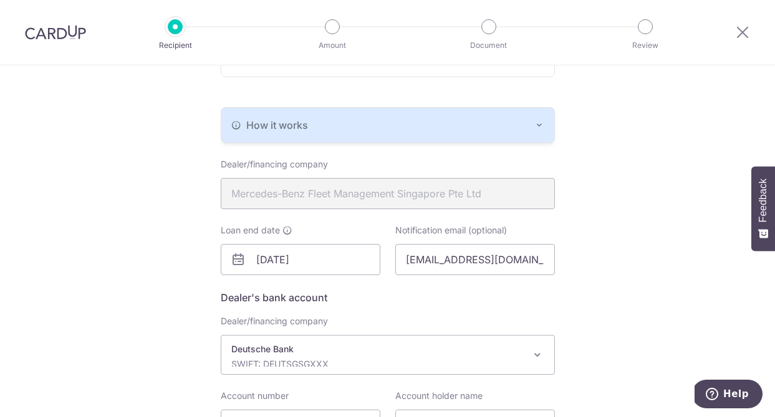
scroll to position [356, 0]
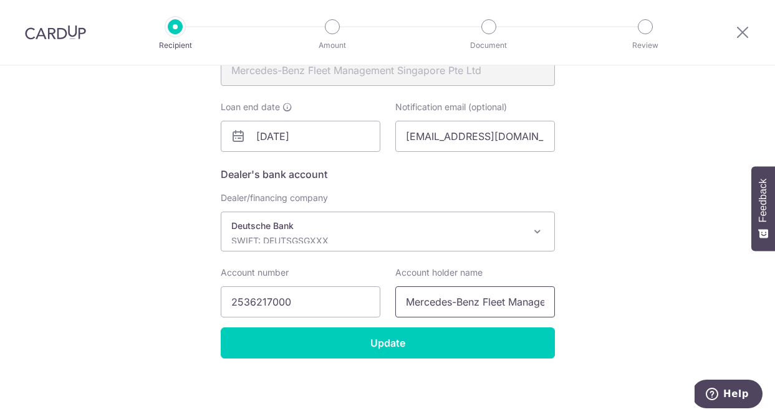
click at [480, 304] on input "Mercedes-Benz Fleet Management Singapore PteLtd" at bounding box center [475, 302] width 160 height 31
drag, startPoint x: 523, startPoint y: 302, endPoint x: 584, endPoint y: 301, distance: 61.1
click at [584, 301] on div "Recipient Details Your recipient does not need a CardUp account to receive your…" at bounding box center [387, 64] width 775 height 708
click at [531, 305] on input "Mercedes-Benz Fleet Management Singapore PteLtd" at bounding box center [475, 302] width 160 height 31
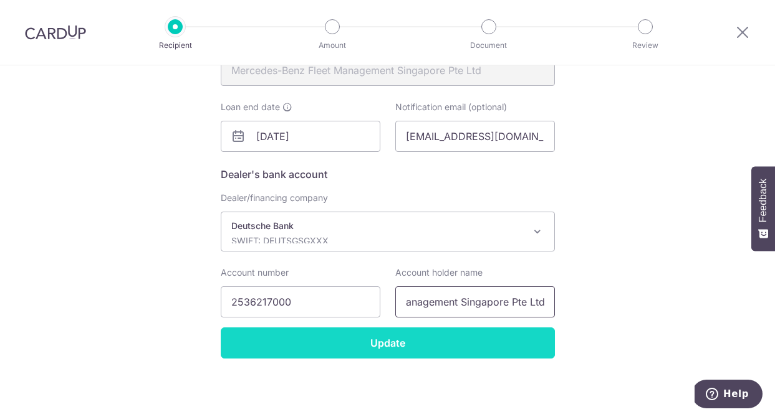
type input "Mercedes-Benz Fleet Management Singapore Pte Ltd"
click at [532, 333] on form "How would you like to make this payment? Via your bank account For accounts wit…" at bounding box center [388, 86] width 334 height 545
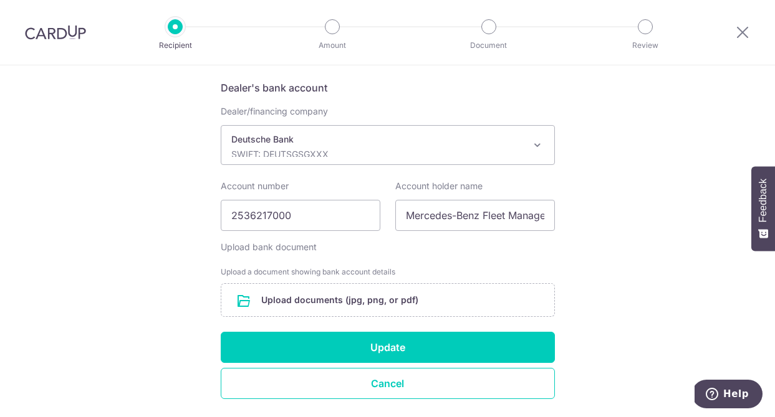
scroll to position [483, 0]
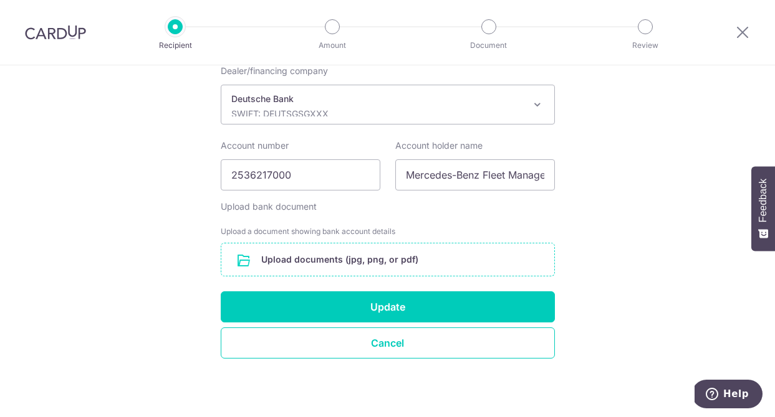
click at [357, 258] on input "file" at bounding box center [387, 260] width 333 height 32
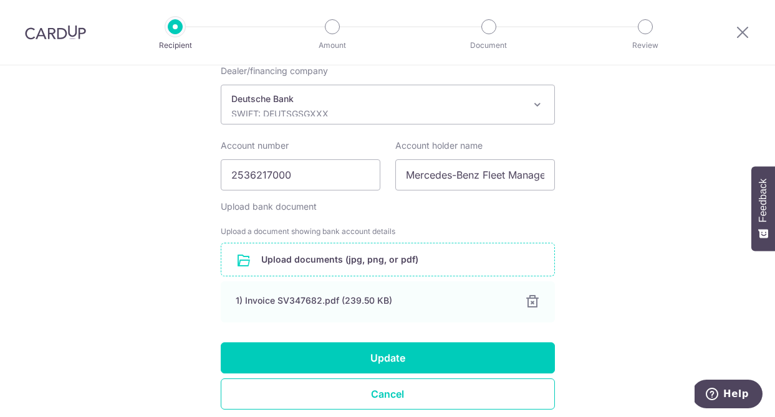
scroll to position [534, 0]
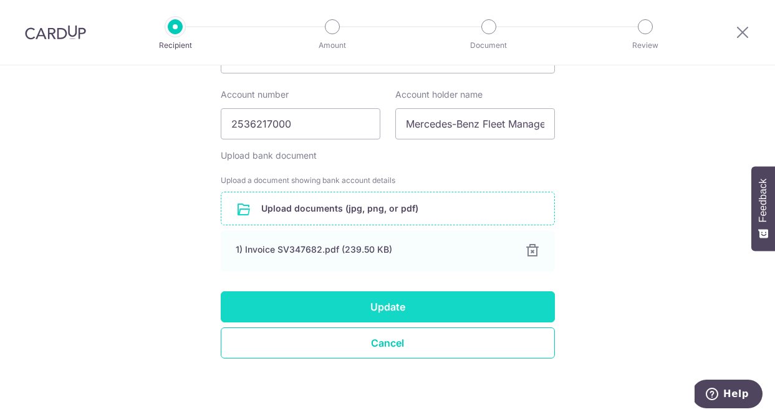
click at [346, 311] on button "Update" at bounding box center [388, 307] width 334 height 31
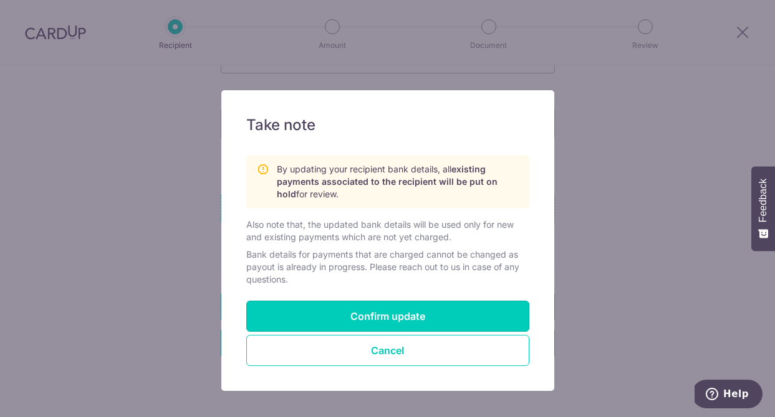
click at [346, 311] on button "Confirm update" at bounding box center [387, 316] width 283 height 31
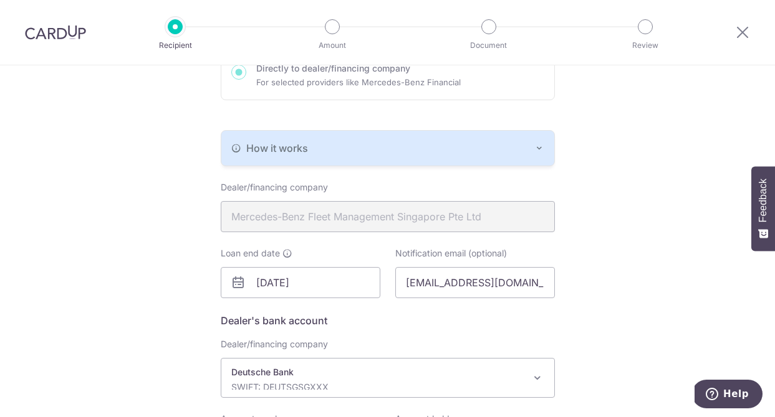
scroll to position [356, 0]
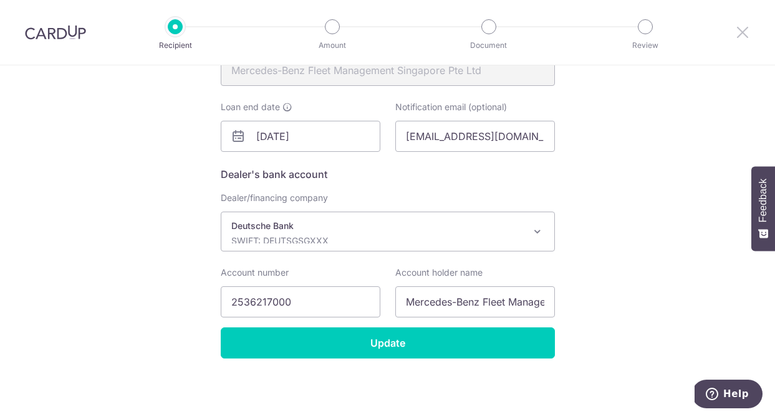
click at [741, 34] on icon at bounding box center [742, 32] width 15 height 16
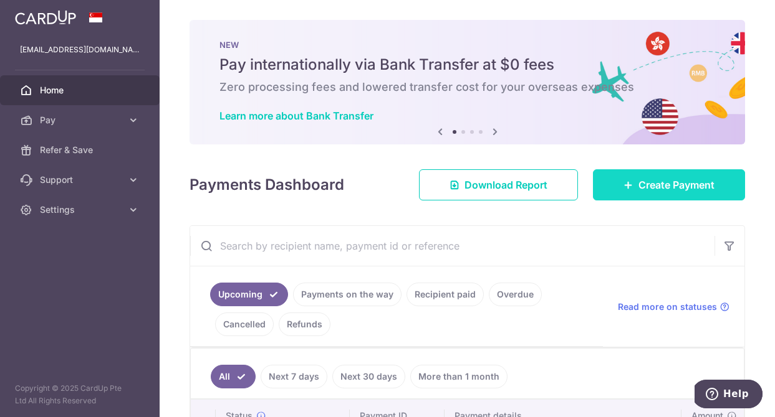
click at [631, 178] on link "Create Payment" at bounding box center [669, 184] width 152 height 31
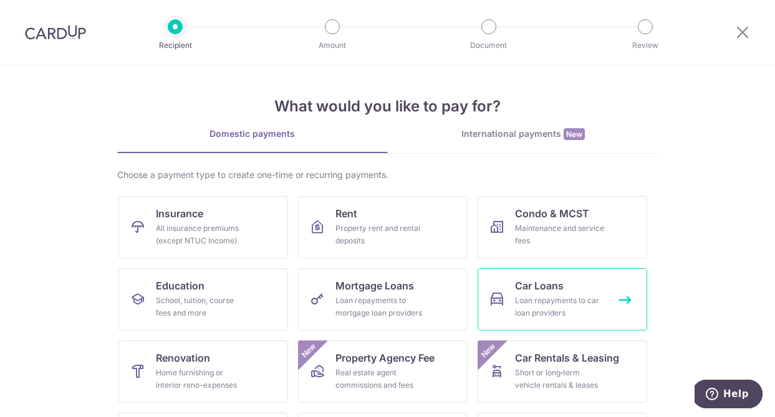
click at [543, 275] on link "Car Loans Loan repayments to car loan providers" at bounding box center [561, 300] width 169 height 62
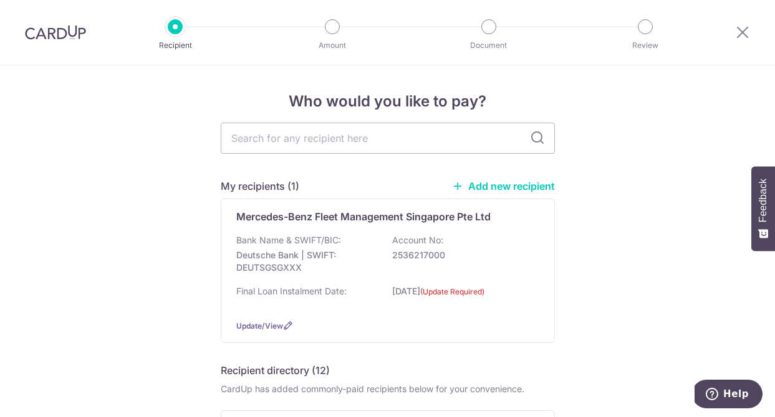
click at [470, 181] on link "Add new recipient" at bounding box center [503, 186] width 103 height 12
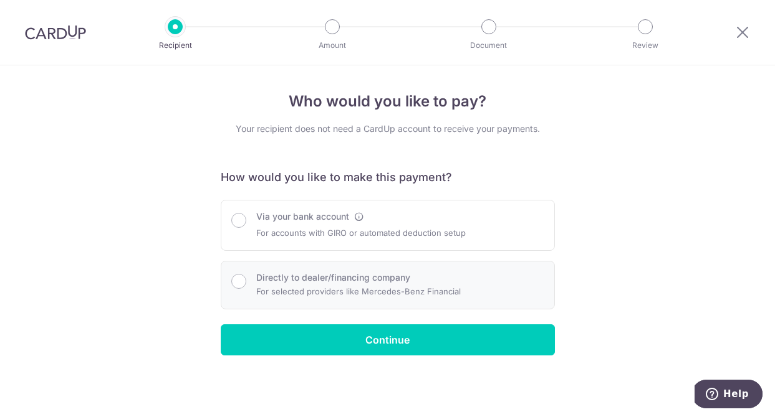
click at [315, 277] on label "Directly to dealer/financing company" at bounding box center [333, 278] width 154 height 12
click at [246, 277] on input "Directly to dealer/financing company" at bounding box center [238, 281] width 15 height 15
radio input "true"
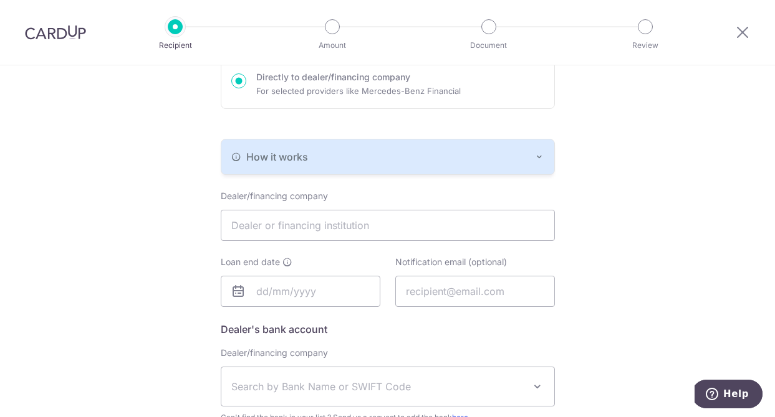
scroll to position [207, 0]
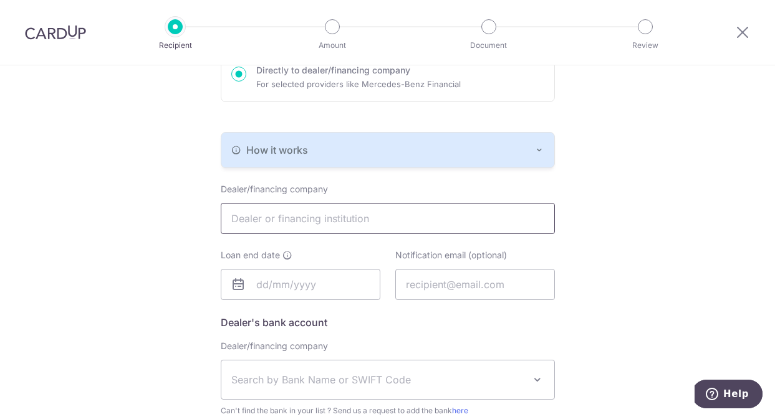
click at [340, 219] on input "text" at bounding box center [388, 218] width 334 height 31
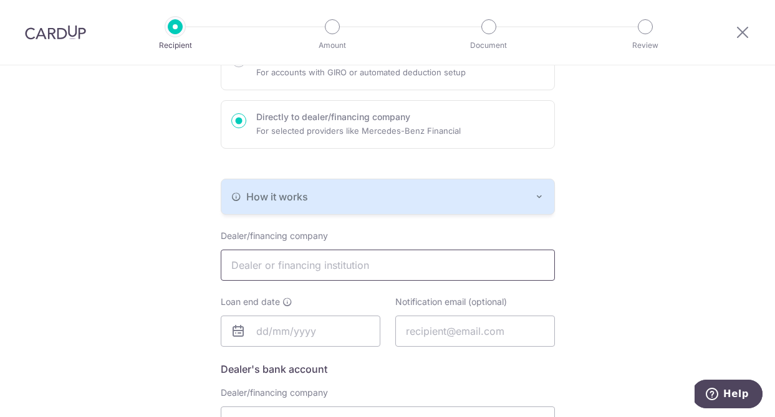
scroll to position [168, 0]
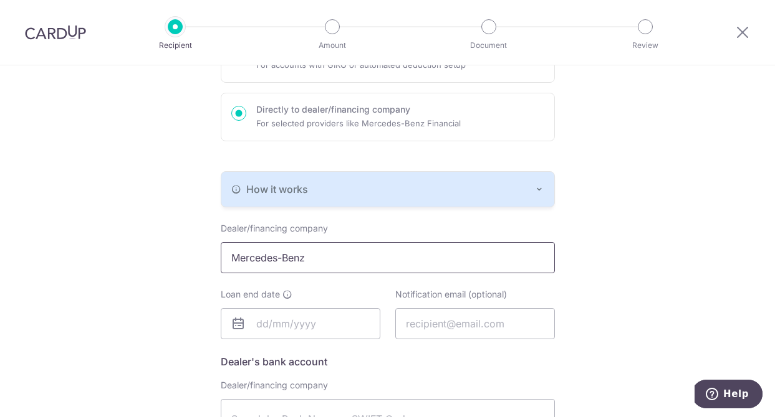
type input "Mercedes-Benz"
click at [309, 289] on div "Loan end date" at bounding box center [301, 313] width 160 height 51
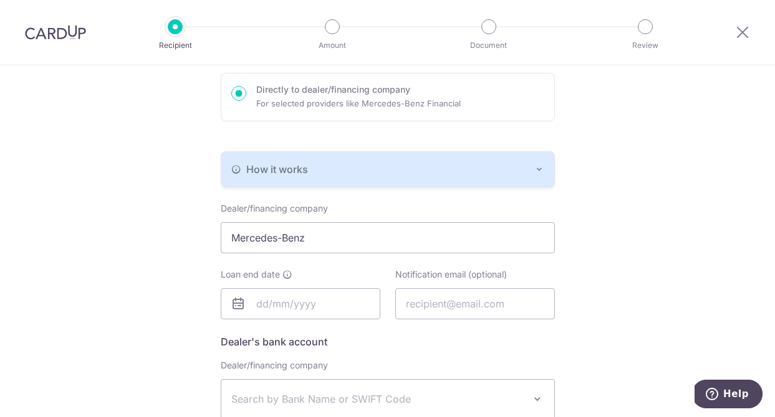
scroll to position [193, 0]
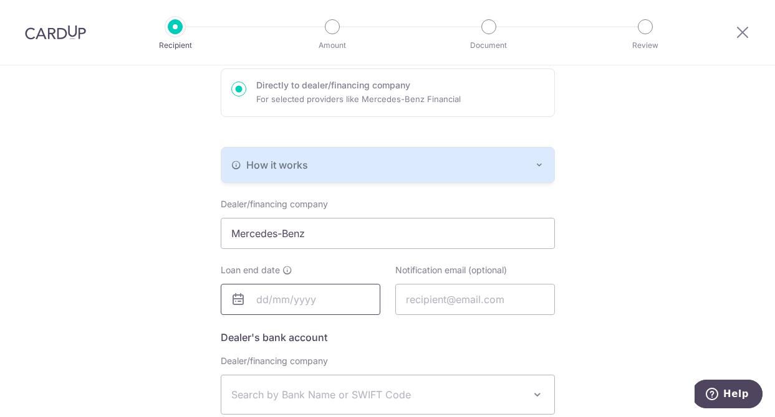
click at [307, 313] on input "text" at bounding box center [301, 299] width 160 height 31
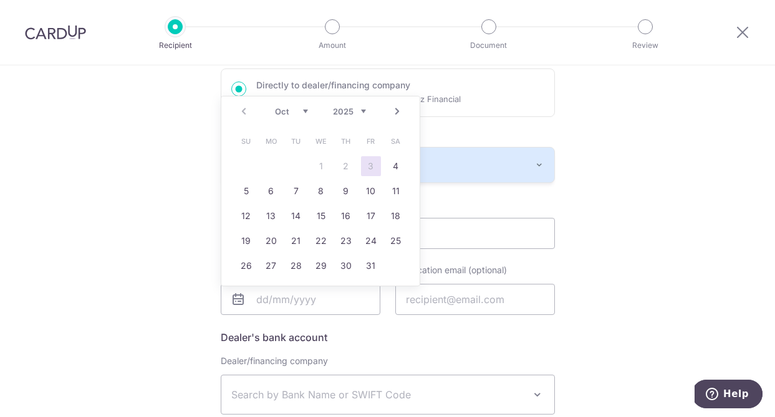
click at [397, 110] on link "Next" at bounding box center [396, 111] width 15 height 15
click at [398, 110] on link "Next" at bounding box center [396, 111] width 15 height 15
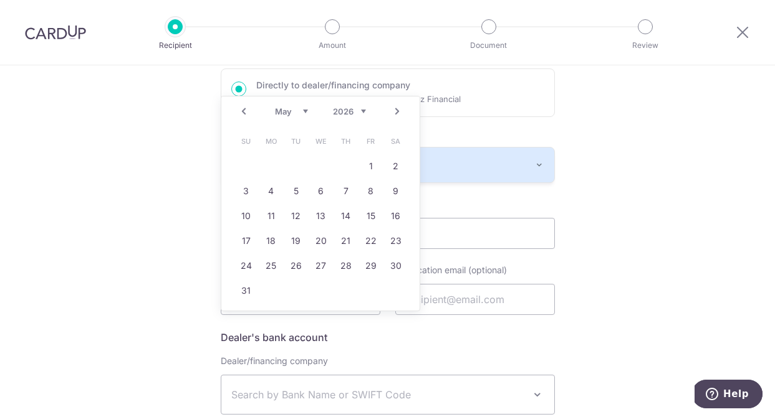
click at [398, 110] on link "Next" at bounding box center [396, 111] width 15 height 15
click at [295, 265] on link "30" at bounding box center [296, 266] width 20 height 20
type input "[DATE]"
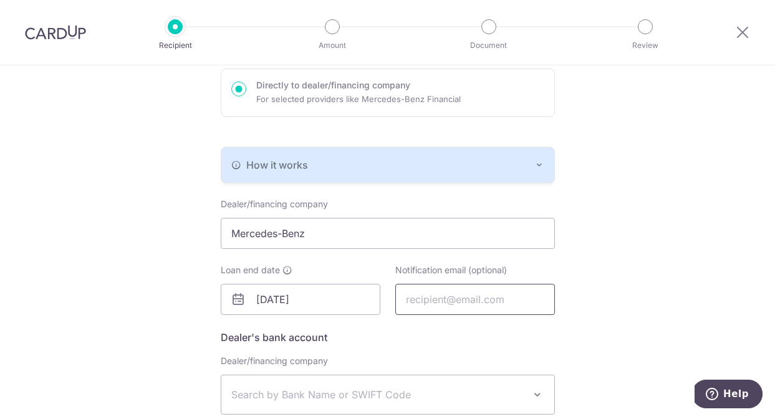
click at [501, 303] on input "text" at bounding box center [475, 299] width 160 height 31
type input "bella_kohfranc@yahoo.co.uk"
type input "BELLA KOH"
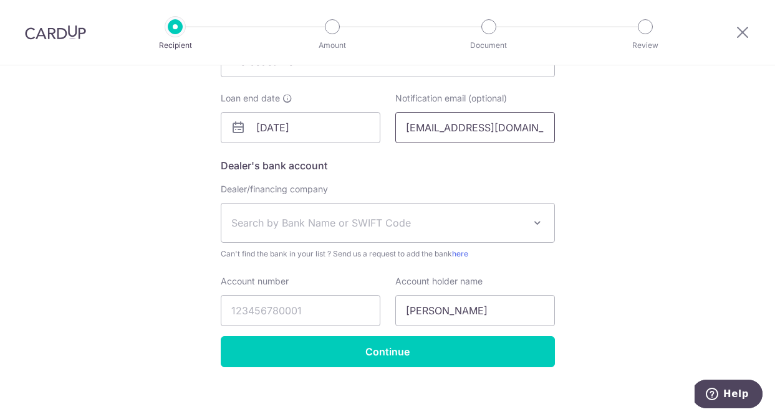
scroll to position [373, 0]
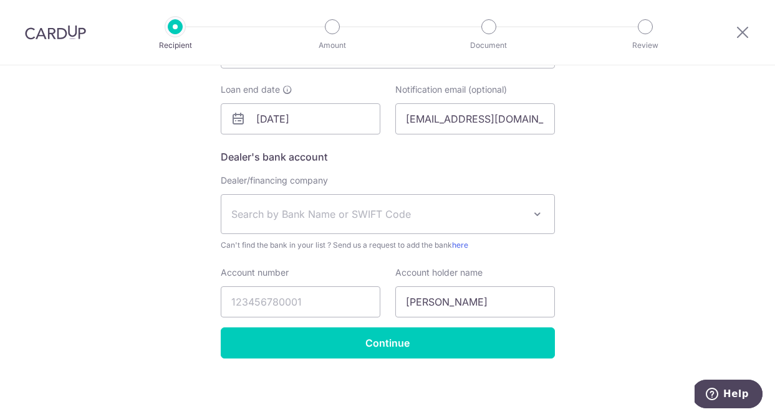
click at [477, 212] on span "Search by Bank Name or SWIFT Code" at bounding box center [377, 214] width 293 height 15
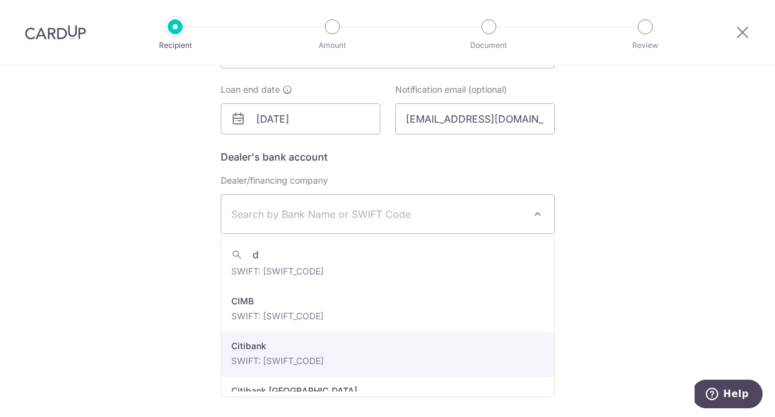
scroll to position [0, 0]
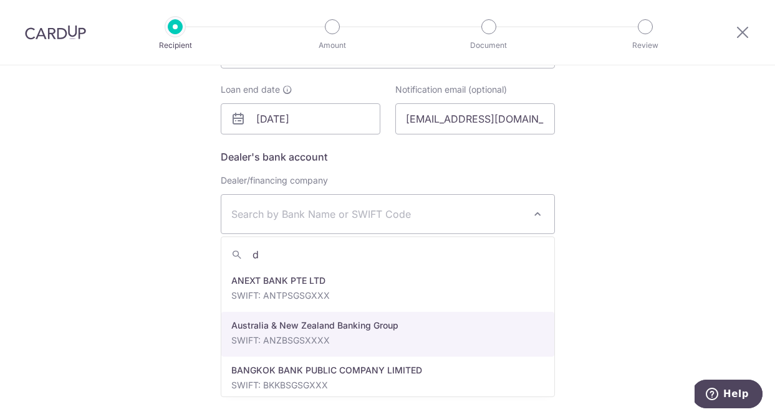
type input "de"
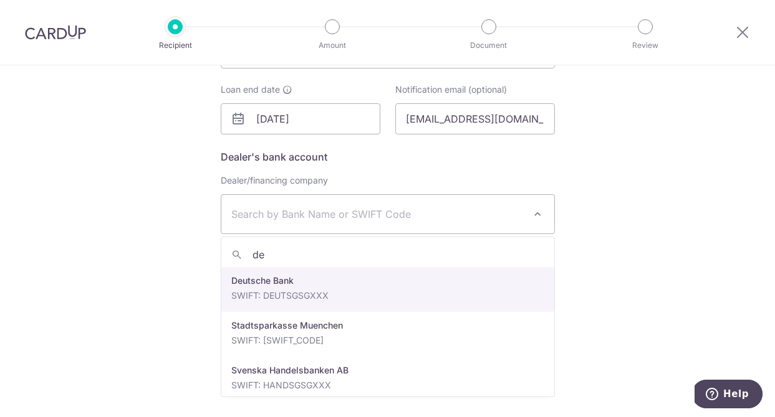
select select "7"
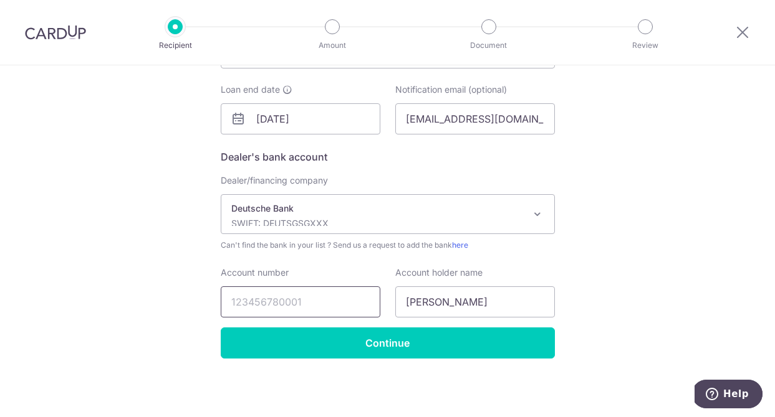
click at [309, 308] on input "Account number" at bounding box center [301, 302] width 160 height 31
click at [345, 298] on input "Account number" at bounding box center [301, 302] width 160 height 31
type input "2536217000"
click at [465, 303] on input "BELLA KOH" at bounding box center [475, 302] width 160 height 31
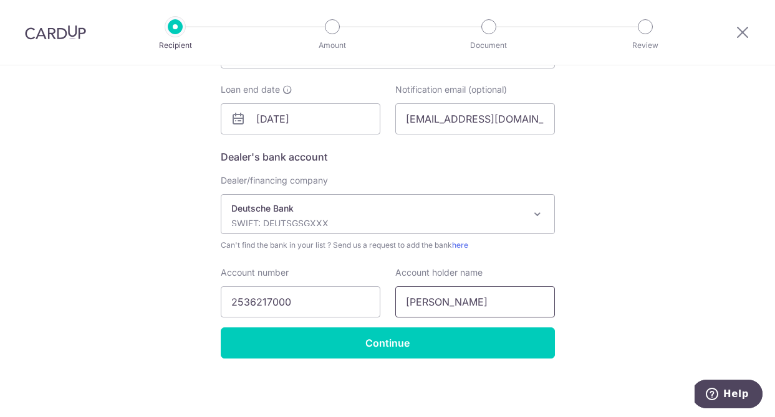
click at [465, 303] on input "BELLA KOH" at bounding box center [475, 302] width 160 height 31
paste input "Mercedes-Benz Fleet Management Singapore Pte. Ltd."
type input "Mercedes-Benz Fleet Management Singapore Pte. Ltd."
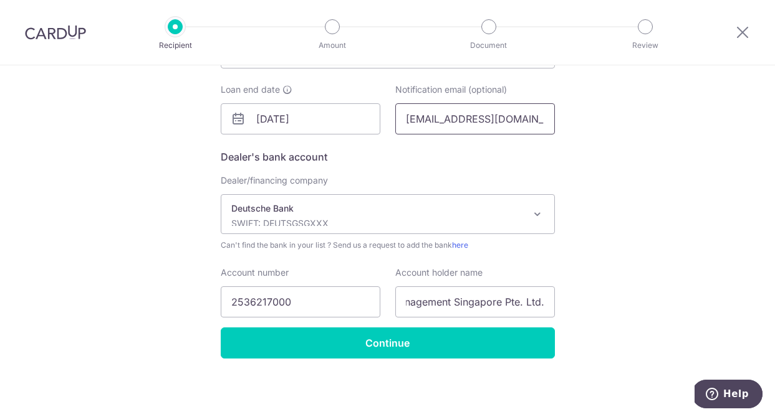
scroll to position [0, 0]
click at [465, 128] on input "bella_kohfranc@yahoo.co.uk" at bounding box center [475, 118] width 160 height 31
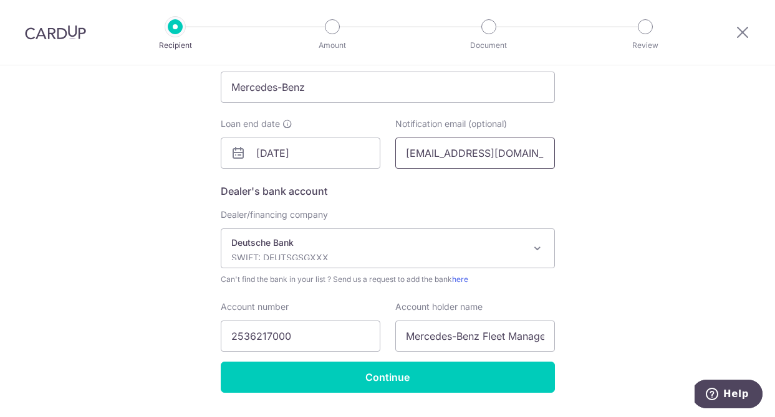
scroll to position [373, 0]
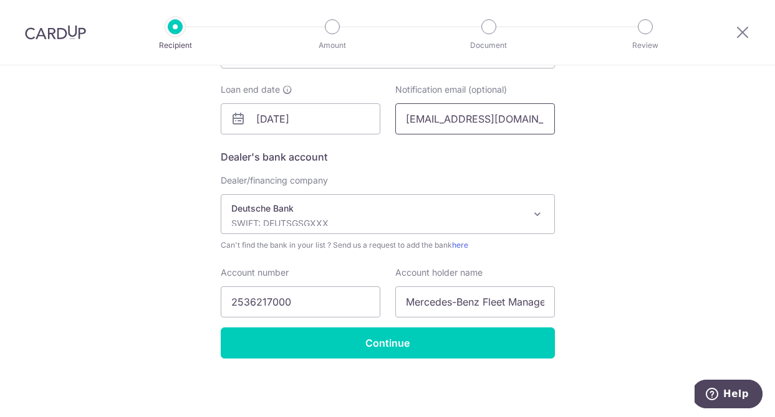
click at [438, 122] on input "bella_kohfranc@yahoo.co.uk" at bounding box center [475, 118] width 160 height 31
click at [438, 121] on input "[EMAIL_ADDRESS][DOMAIN_NAME]" at bounding box center [475, 118] width 160 height 31
click at [486, 123] on input "Mercedes-Benz" at bounding box center [475, 118] width 160 height 31
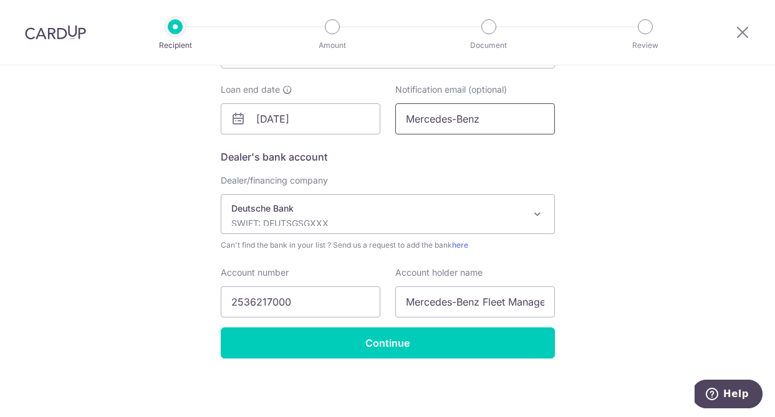
click at [486, 123] on input "Mercedes-Benz" at bounding box center [475, 118] width 160 height 31
click at [520, 124] on input "Mercedes-Benz" at bounding box center [475, 118] width 160 height 31
click at [468, 118] on input "Mercedes-Benz" at bounding box center [475, 118] width 160 height 31
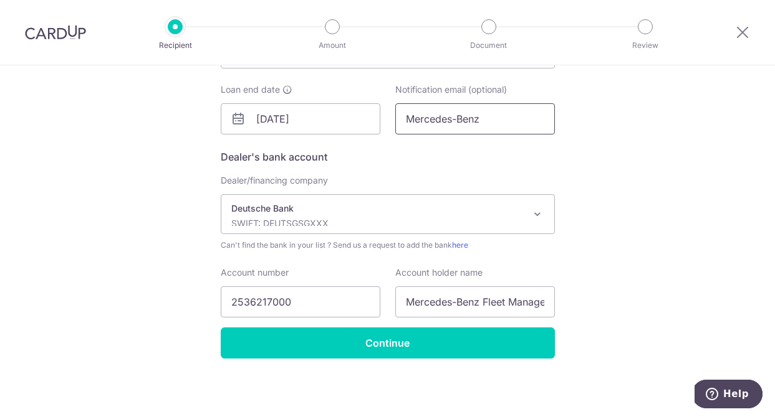
click at [468, 118] on input "Mercedes-Benz" at bounding box center [475, 118] width 160 height 31
paste input "mbfm_invoice_sg@mercedes-benz.com"
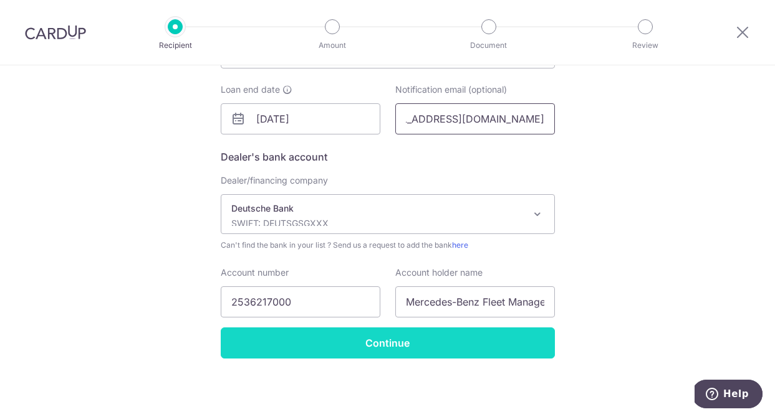
type input "mbfm_invoice_sg@mercedes-benz.com"
click at [394, 350] on input "Continue" at bounding box center [388, 343] width 334 height 31
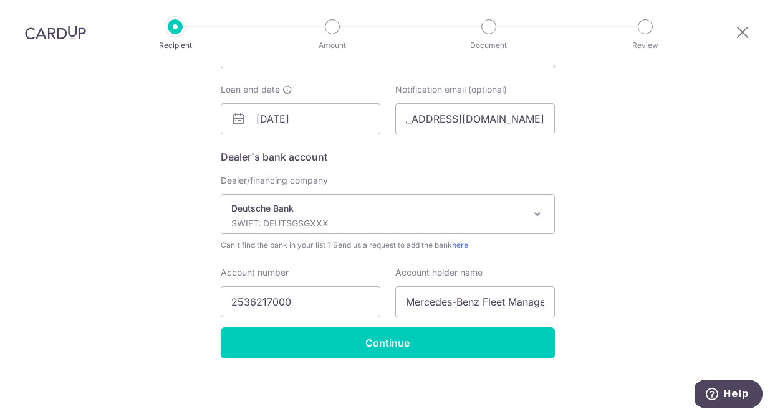
scroll to position [0, 0]
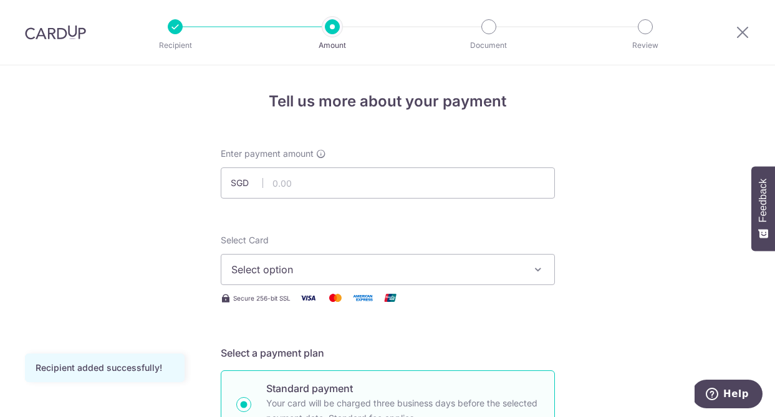
scroll to position [62, 0]
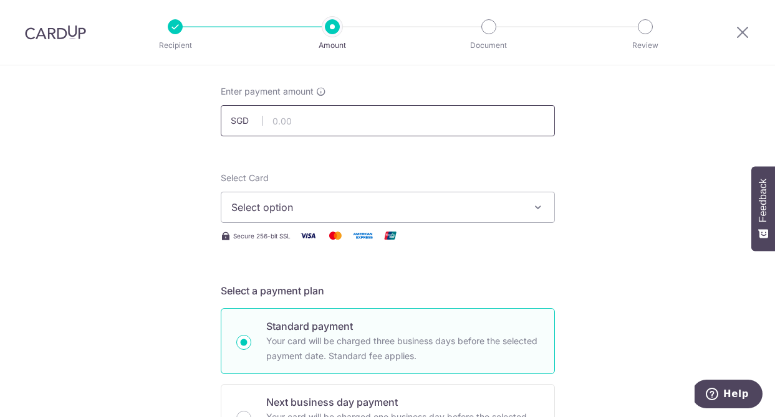
click at [292, 126] on input "text" at bounding box center [388, 120] width 334 height 31
paste input "2,730.09"
type input "2,730.09"
click at [304, 203] on span "Select option" at bounding box center [376, 207] width 290 height 15
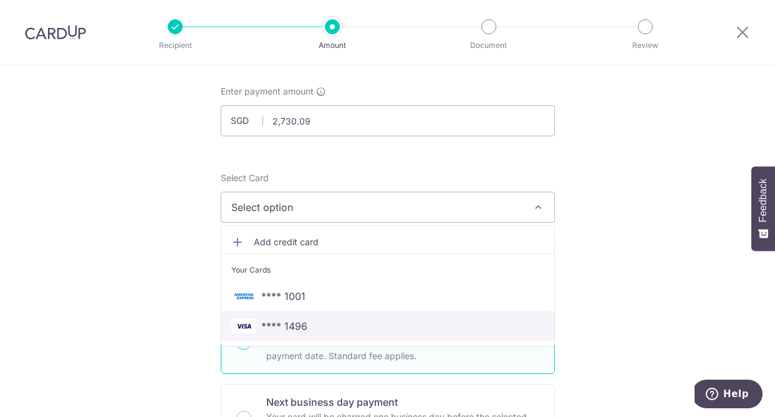
click at [283, 323] on span "**** 1496" at bounding box center [284, 326] width 46 height 15
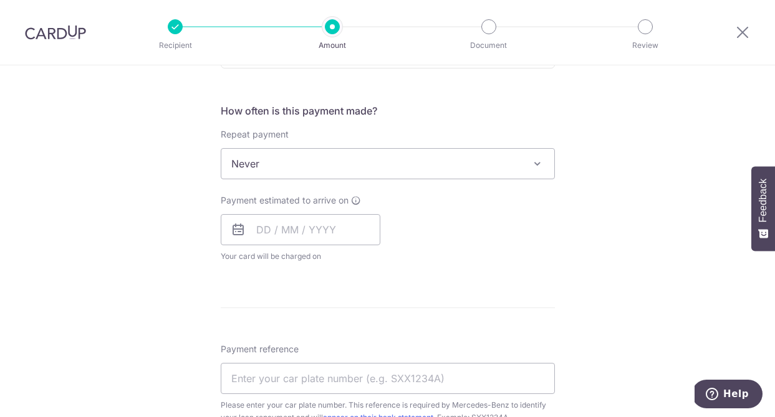
scroll to position [490, 0]
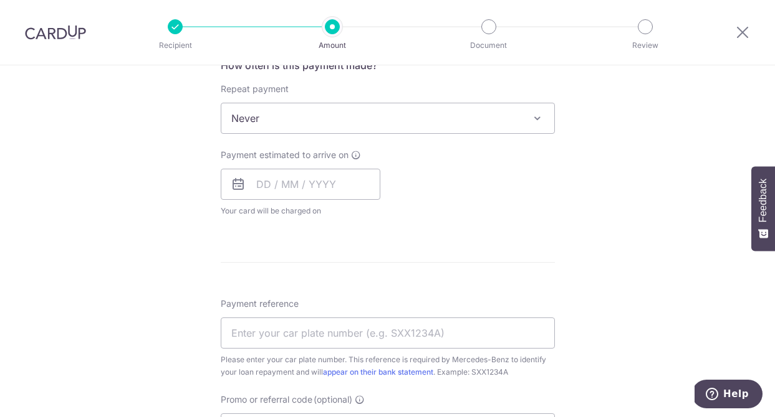
click at [337, 118] on span "Never" at bounding box center [387, 118] width 333 height 30
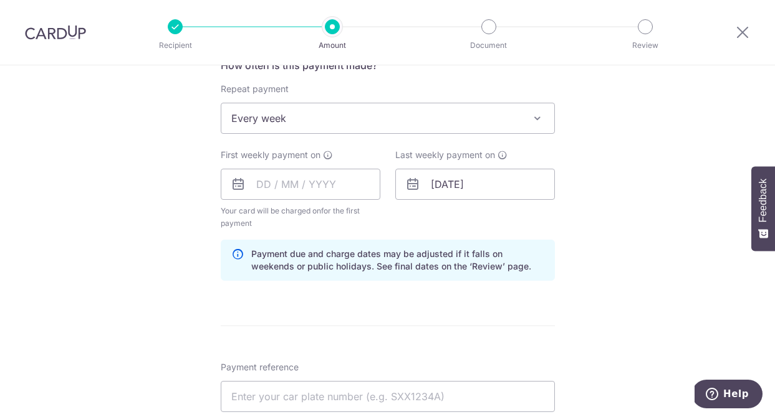
click at [320, 107] on span "Every week" at bounding box center [387, 118] width 333 height 30
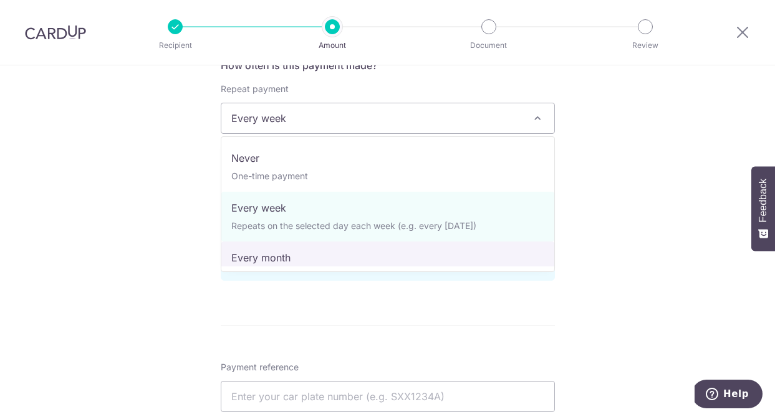
select select "3"
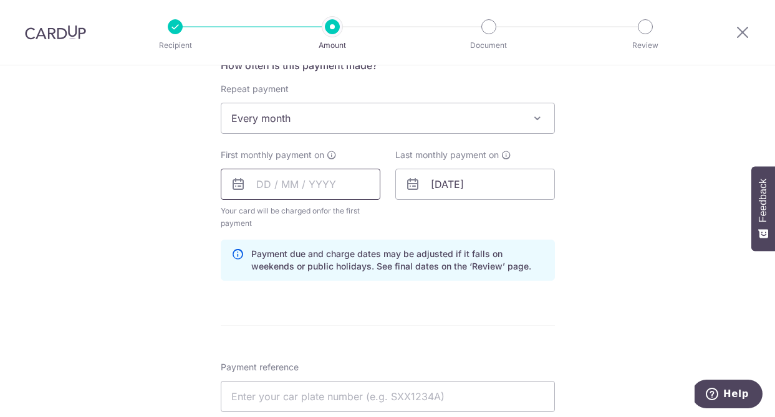
click at [324, 183] on input "text" at bounding box center [301, 184] width 160 height 31
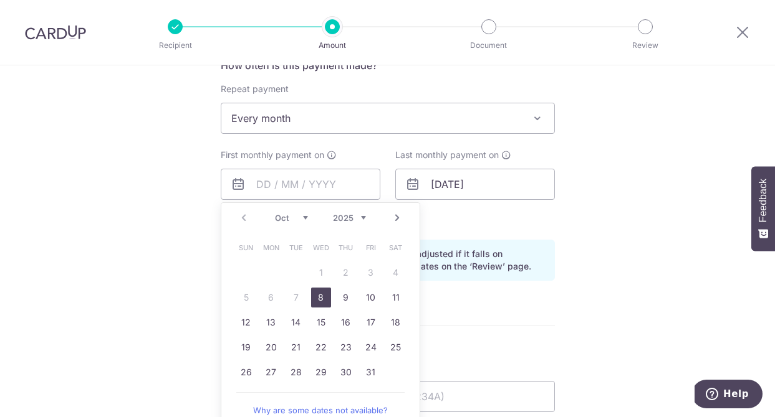
click at [229, 277] on div "Prev Next Oct Nov Dec 2025 2026 2027 2028 2029 2030 2031 2032 2033 2034 2035 Su…" at bounding box center [320, 316] width 199 height 226
click at [318, 298] on link "8" at bounding box center [321, 298] width 20 height 20
type input "[DATE]"
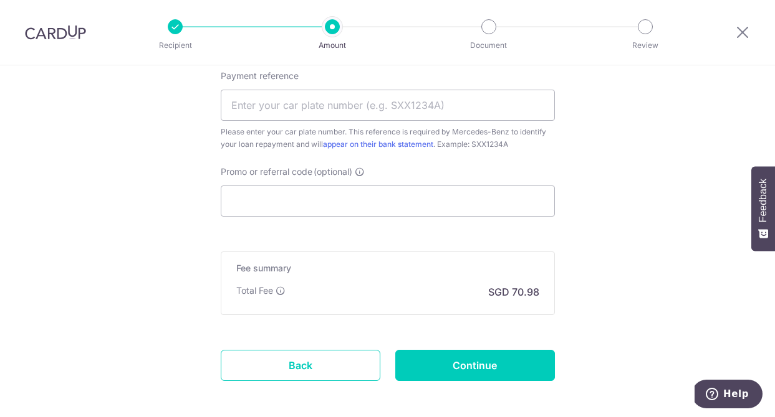
scroll to position [784, 0]
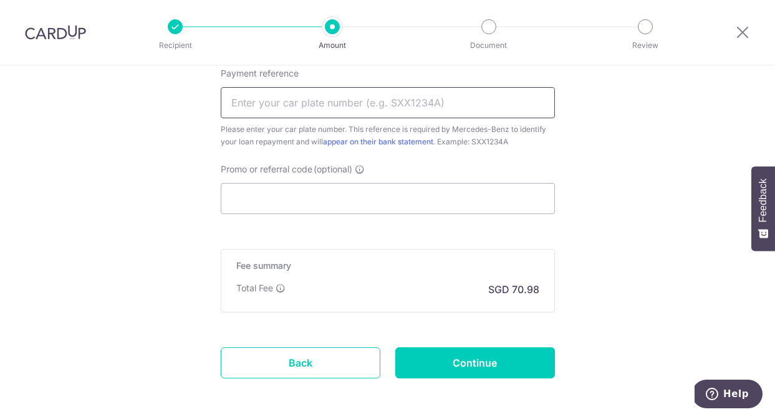
click at [428, 113] on input "Payment reference" at bounding box center [388, 102] width 334 height 31
click at [386, 97] on input "Payment reference" at bounding box center [388, 102] width 334 height 31
click at [316, 255] on div "Fee summary Base fee Extend fee Next-day fee Total Fee SGD 70.98" at bounding box center [388, 281] width 334 height 64
click at [272, 113] on input "Payment reference" at bounding box center [388, 102] width 334 height 31
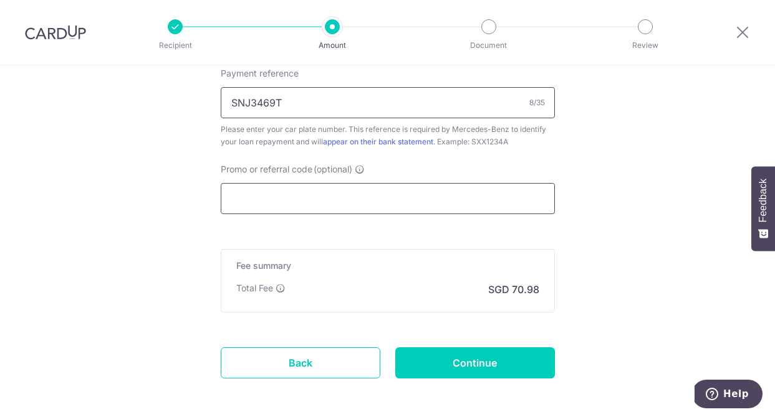
type input "SNJ3469T"
click at [264, 201] on input "Promo or referral code (optional)" at bounding box center [388, 198] width 334 height 31
paste input "REC185"
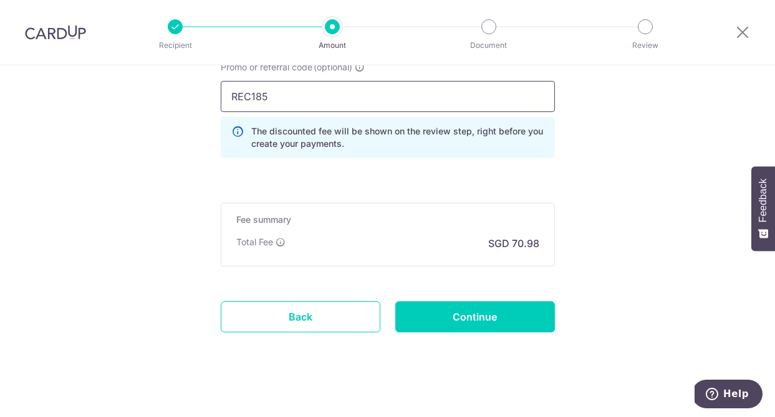
scroll to position [888, 0]
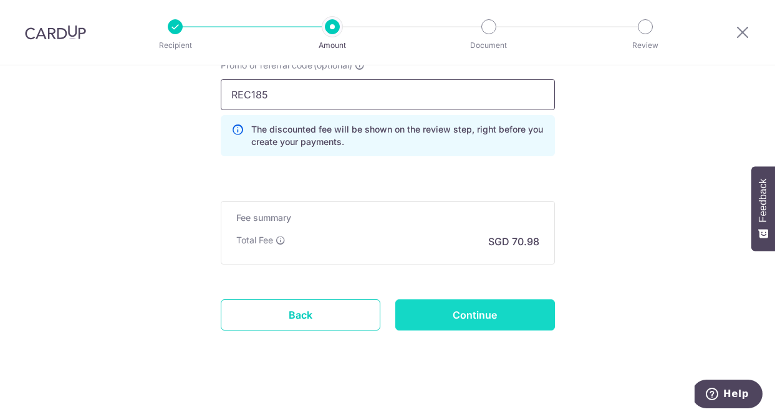
type input "REC185"
click at [419, 313] on input "Continue" at bounding box center [475, 315] width 160 height 31
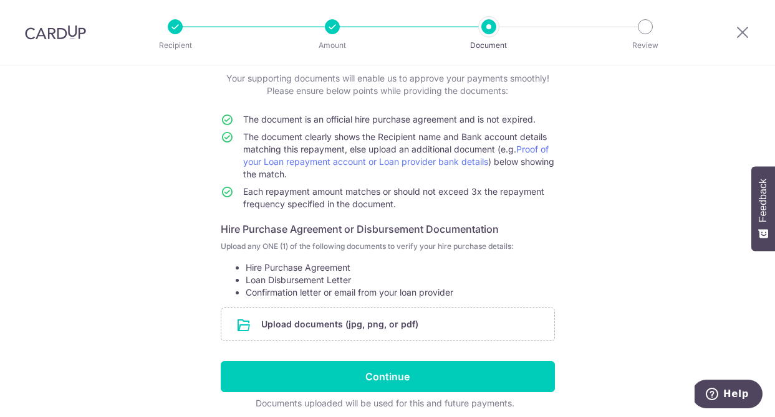
scroll to position [126, 0]
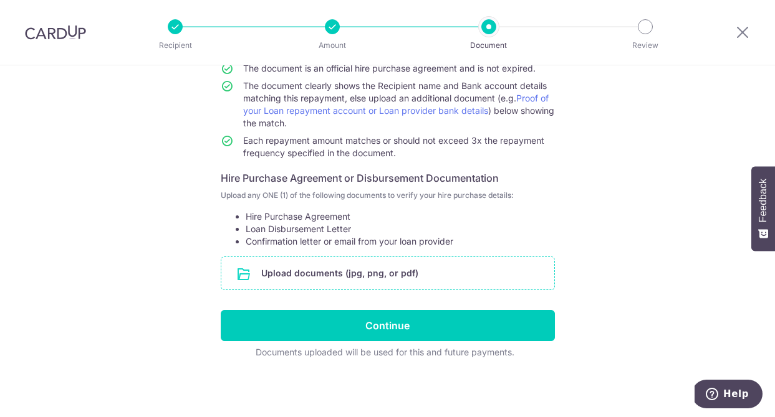
click at [391, 276] on input "file" at bounding box center [387, 273] width 333 height 32
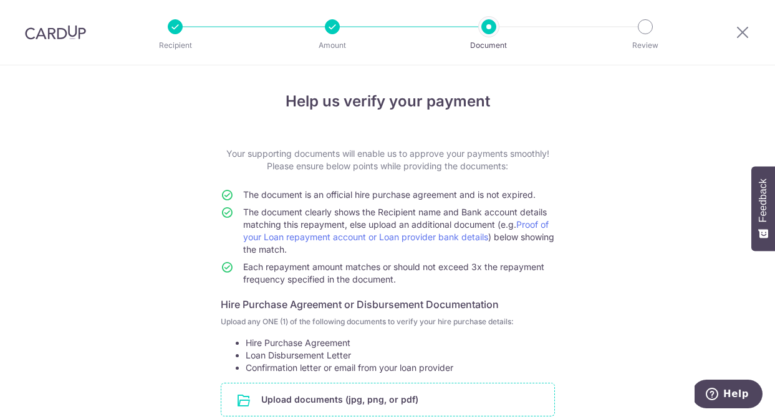
scroll to position [178, 0]
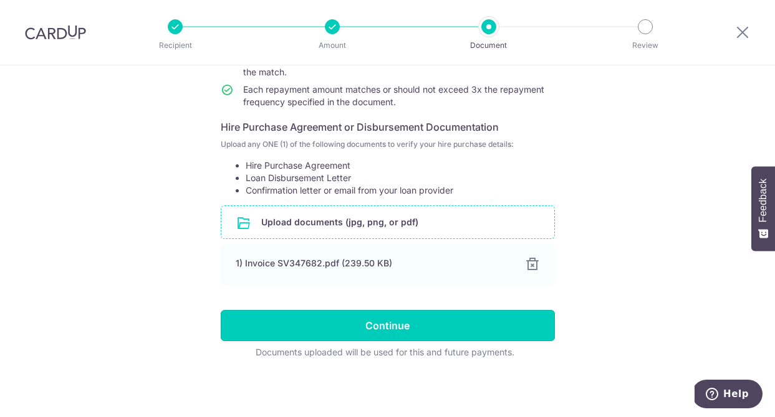
click at [371, 320] on input "Continue" at bounding box center [388, 325] width 334 height 31
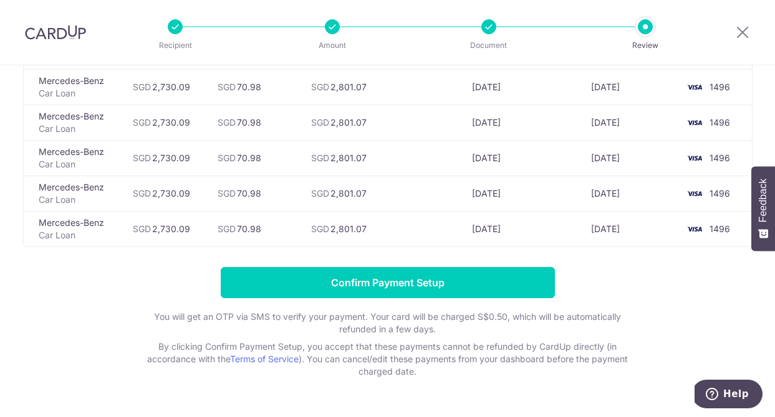
scroll to position [300, 0]
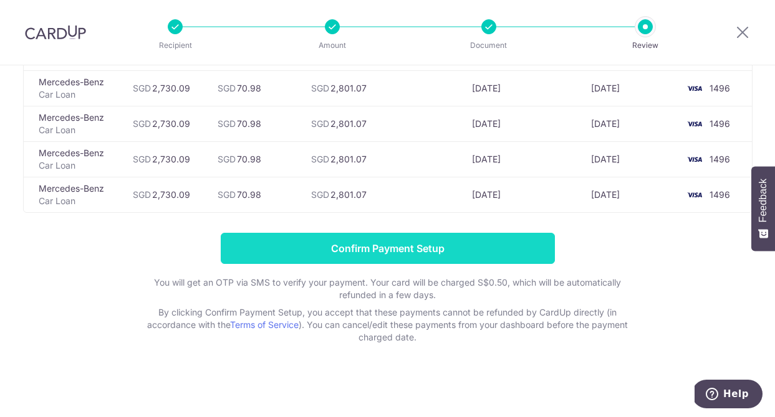
click at [390, 247] on input "Confirm Payment Setup" at bounding box center [388, 248] width 334 height 31
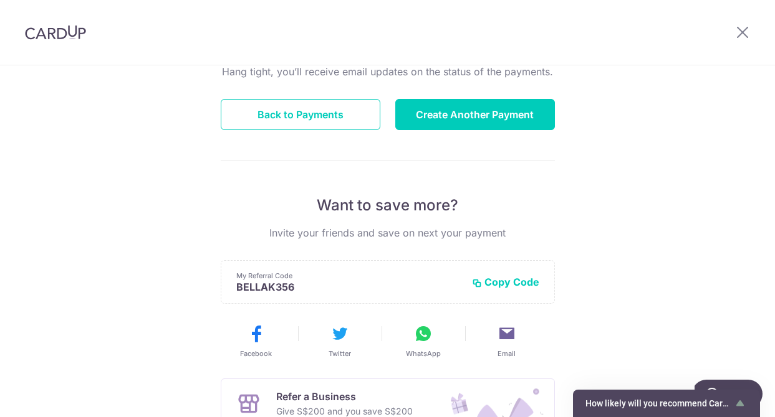
scroll to position [275, 0]
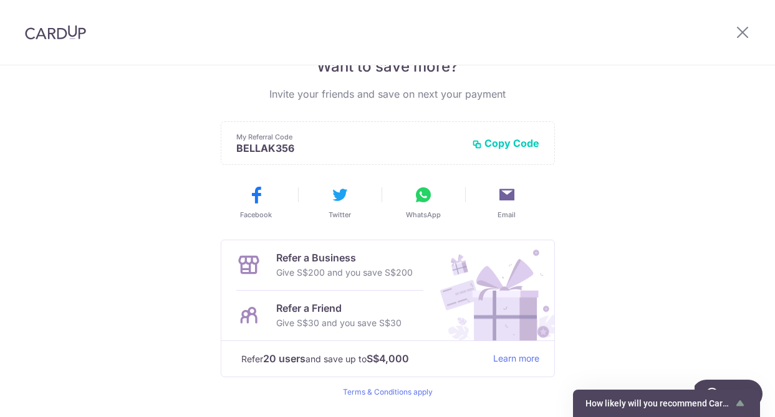
click at [41, 35] on img at bounding box center [55, 32] width 61 height 15
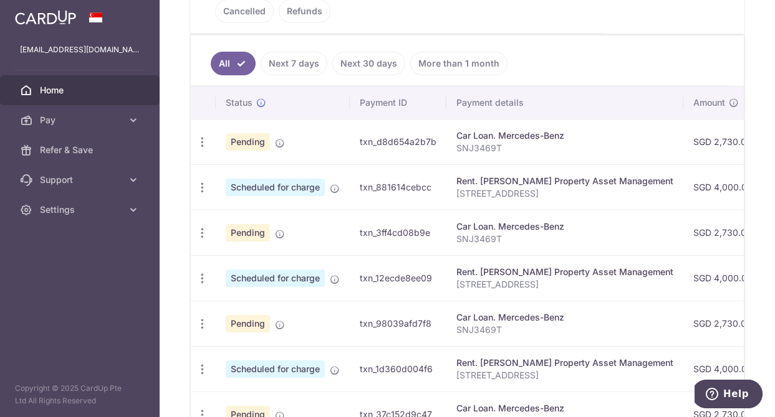
scroll to position [314, 0]
